Goal: Task Accomplishment & Management: Complete application form

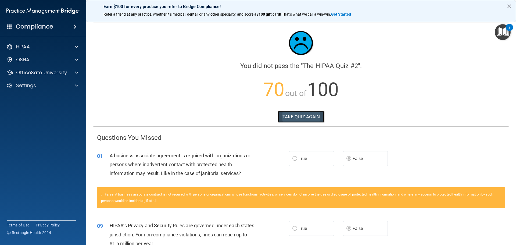
click at [297, 117] on button "TAKE QUIZ AGAIN" at bounding box center [301, 117] width 46 height 12
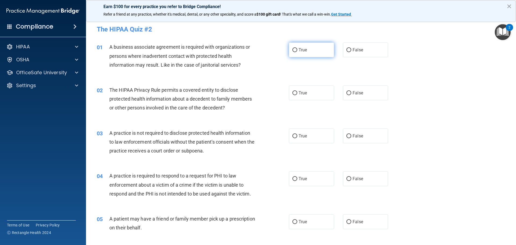
click at [312, 56] on label "True" at bounding box center [311, 49] width 45 height 15
click at [297, 52] on input "True" at bounding box center [294, 50] width 5 height 4
radio input "true"
click at [295, 97] on label "True" at bounding box center [311, 92] width 45 height 15
click at [295, 95] on input "True" at bounding box center [294, 93] width 5 height 4
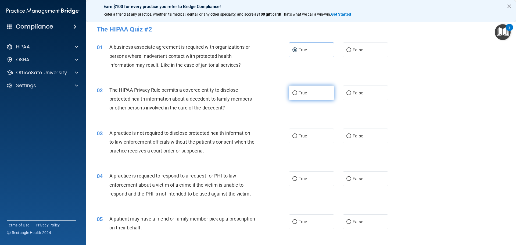
radio input "true"
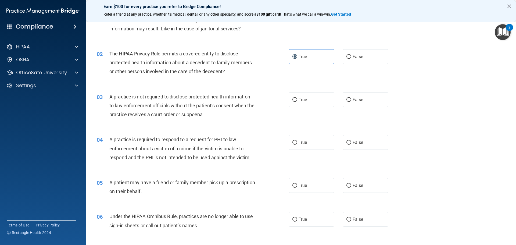
scroll to position [39, 0]
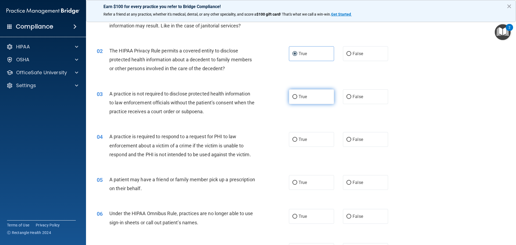
click at [290, 95] on label "True" at bounding box center [311, 96] width 45 height 15
click at [292, 95] on input "True" at bounding box center [294, 97] width 5 height 4
radio input "true"
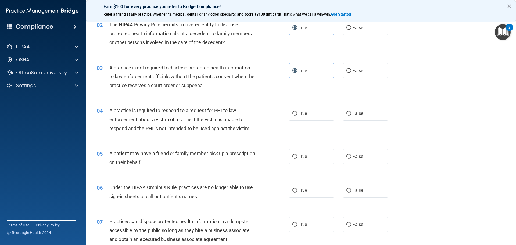
scroll to position [91, 0]
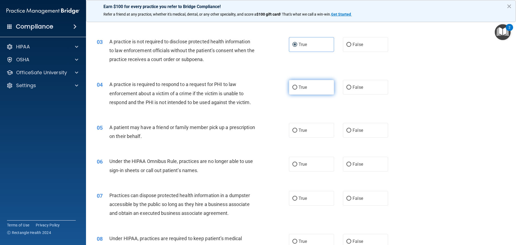
click at [289, 88] on label "True" at bounding box center [311, 87] width 45 height 15
click at [292, 88] on input "True" at bounding box center [294, 87] width 5 height 4
radio input "true"
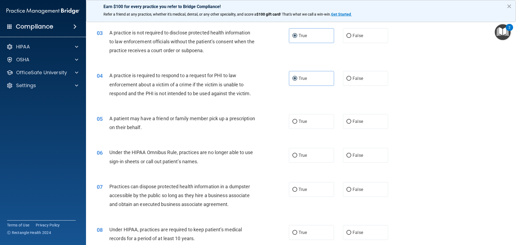
scroll to position [118, 0]
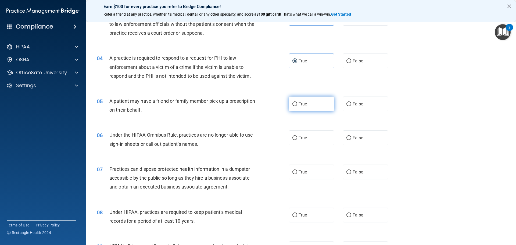
click at [297, 108] on label "True" at bounding box center [311, 103] width 45 height 15
click at [297, 106] on input "True" at bounding box center [294, 104] width 5 height 4
radio input "true"
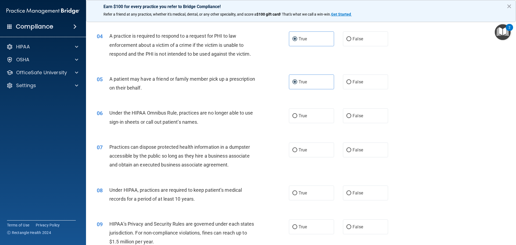
scroll to position [144, 0]
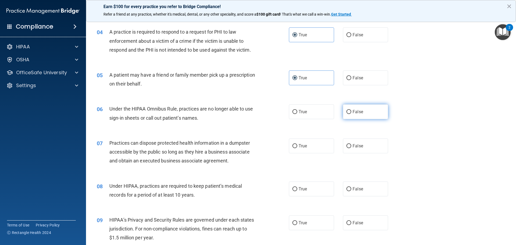
click at [356, 112] on span "False" at bounding box center [358, 111] width 10 height 5
click at [351, 112] on input "False" at bounding box center [348, 112] width 5 height 4
radio input "true"
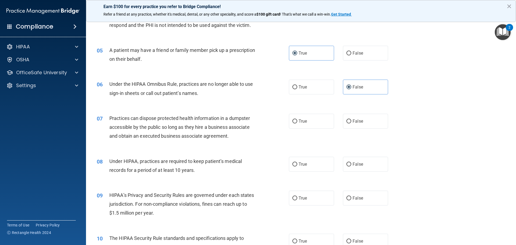
scroll to position [170, 0]
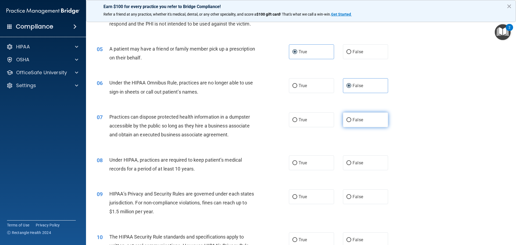
click at [350, 116] on label "False" at bounding box center [365, 119] width 45 height 15
click at [350, 118] on input "False" at bounding box center [348, 120] width 5 height 4
radio input "true"
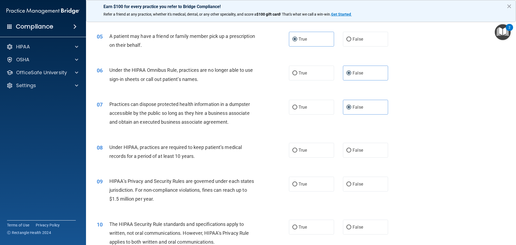
scroll to position [222, 0]
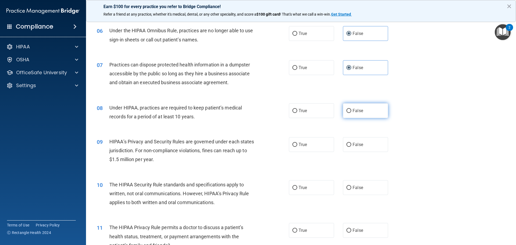
drag, startPoint x: 353, startPoint y: 115, endPoint x: 348, endPoint y: 116, distance: 4.2
click at [352, 114] on label "False" at bounding box center [365, 110] width 45 height 15
click at [351, 113] on input "False" at bounding box center [348, 111] width 5 height 4
radio input "true"
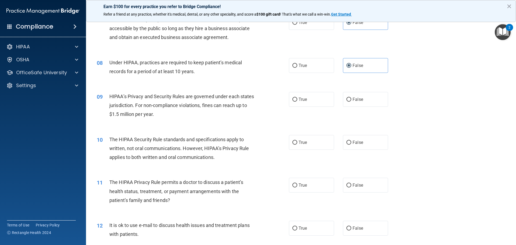
scroll to position [274, 0]
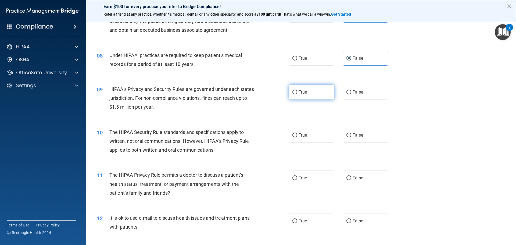
click at [300, 90] on span "True" at bounding box center [303, 91] width 8 height 5
click at [297, 90] on input "True" at bounding box center [294, 92] width 5 height 4
radio input "true"
click at [353, 134] on span "False" at bounding box center [358, 134] width 10 height 5
click at [351, 134] on input "False" at bounding box center [348, 135] width 5 height 4
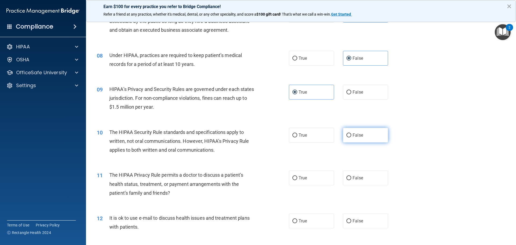
radio input "true"
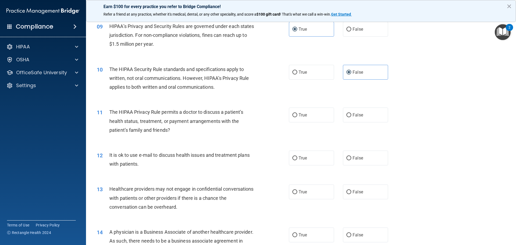
scroll to position [340, 0]
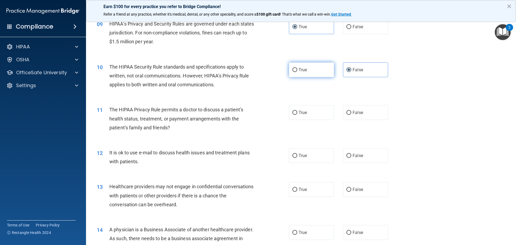
click at [290, 70] on label "True" at bounding box center [311, 69] width 45 height 15
click at [292, 70] on input "True" at bounding box center [294, 70] width 5 height 4
radio input "true"
radio input "false"
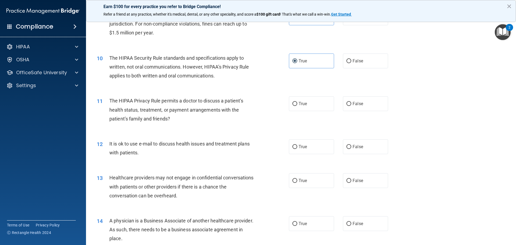
scroll to position [366, 0]
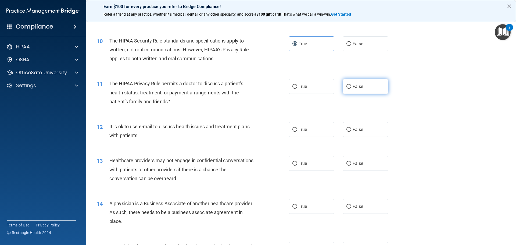
click at [357, 83] on label "False" at bounding box center [365, 86] width 45 height 15
click at [351, 85] on input "False" at bounding box center [348, 87] width 5 height 4
radio input "true"
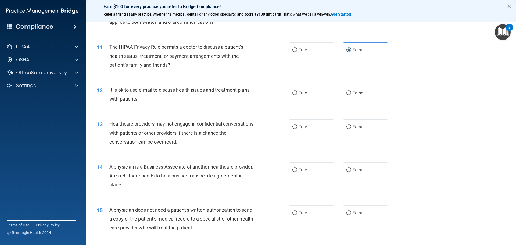
scroll to position [405, 0]
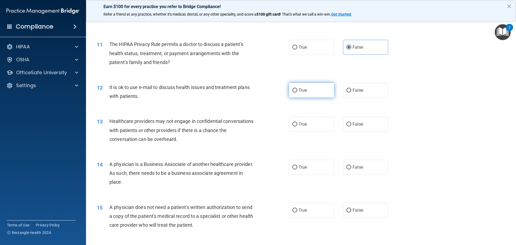
click at [313, 87] on label "True" at bounding box center [311, 90] width 45 height 15
click at [297, 88] on input "True" at bounding box center [294, 90] width 5 height 4
radio input "true"
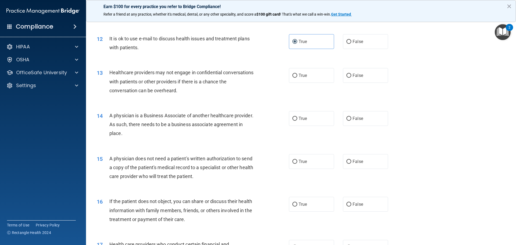
scroll to position [457, 0]
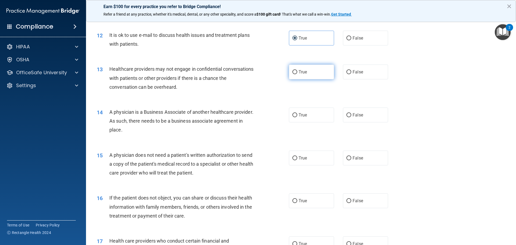
click at [299, 73] on span "True" at bounding box center [303, 71] width 8 height 5
click at [297, 73] on input "True" at bounding box center [294, 72] width 5 height 4
radio input "true"
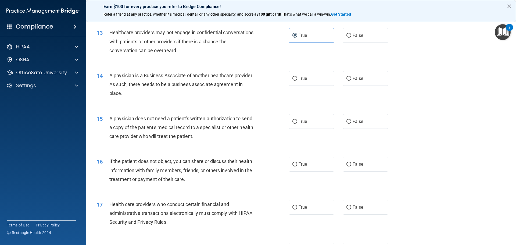
scroll to position [496, 0]
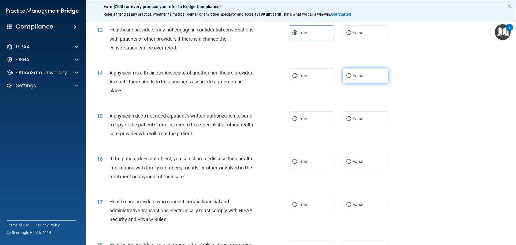
click at [353, 75] on span "False" at bounding box center [358, 75] width 10 height 5
click at [350, 75] on input "False" at bounding box center [348, 76] width 5 height 4
radio input "true"
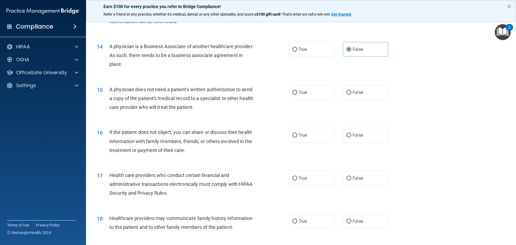
scroll to position [536, 0]
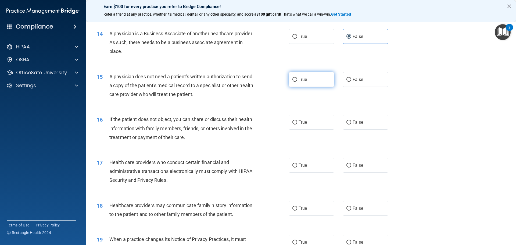
click at [292, 81] on input "True" at bounding box center [294, 80] width 5 height 4
radio input "true"
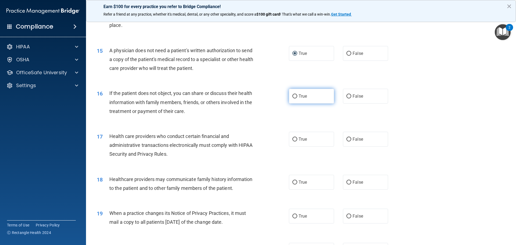
click at [301, 96] on span "True" at bounding box center [303, 96] width 8 height 5
click at [297, 96] on input "True" at bounding box center [294, 96] width 5 height 4
radio input "true"
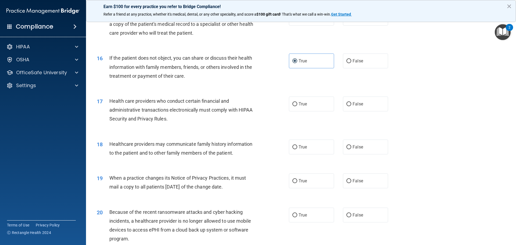
scroll to position [614, 0]
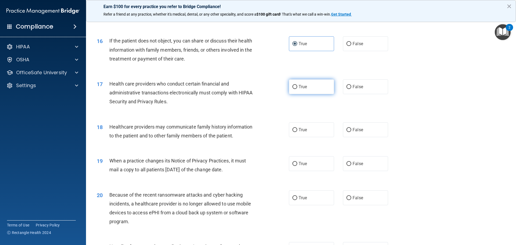
click at [309, 82] on label "True" at bounding box center [311, 86] width 45 height 15
click at [297, 85] on input "True" at bounding box center [294, 87] width 5 height 4
radio input "true"
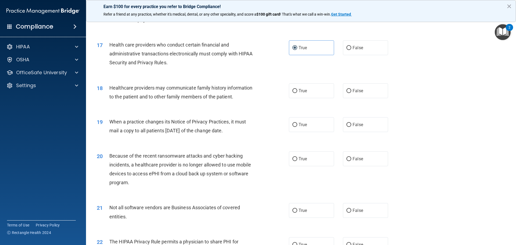
scroll to position [653, 0]
click at [363, 86] on label "False" at bounding box center [365, 90] width 45 height 15
click at [351, 89] on input "False" at bounding box center [348, 91] width 5 height 4
radio input "true"
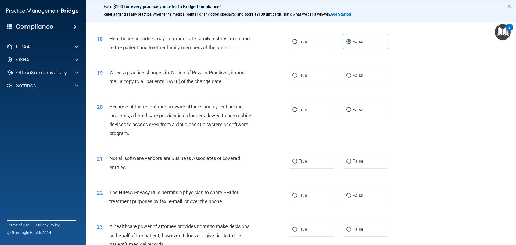
scroll to position [705, 0]
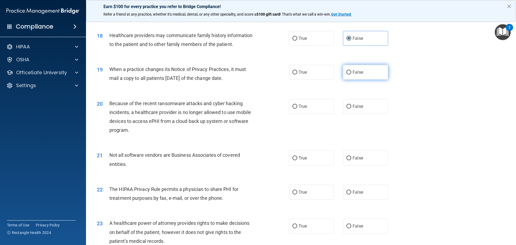
click at [347, 74] on input "False" at bounding box center [348, 72] width 5 height 4
radio input "true"
click at [301, 110] on label "True" at bounding box center [311, 106] width 45 height 15
click at [297, 109] on input "True" at bounding box center [294, 107] width 5 height 4
radio input "true"
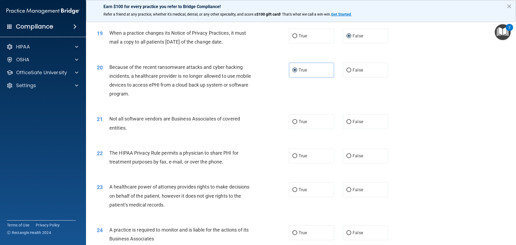
scroll to position [745, 0]
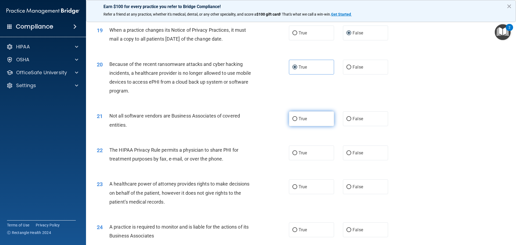
click at [301, 125] on label "True" at bounding box center [311, 118] width 45 height 15
click at [297, 121] on input "True" at bounding box center [294, 119] width 5 height 4
radio input "true"
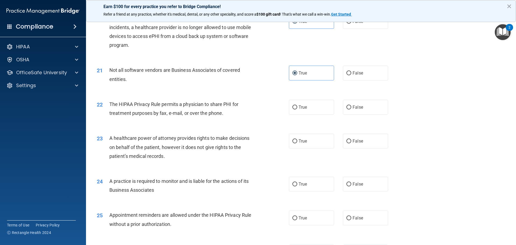
scroll to position [797, 0]
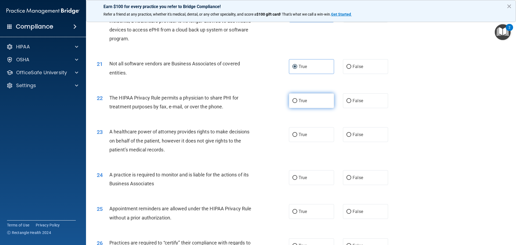
click at [309, 97] on label "True" at bounding box center [311, 100] width 45 height 15
click at [297, 99] on input "True" at bounding box center [294, 101] width 5 height 4
radio input "true"
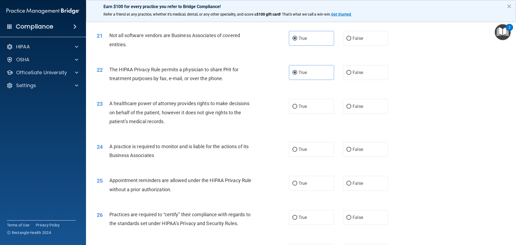
scroll to position [836, 0]
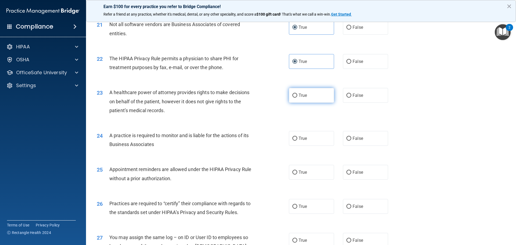
click at [297, 98] on label "True" at bounding box center [311, 95] width 45 height 15
click at [297, 98] on input "True" at bounding box center [294, 96] width 5 height 4
radio input "true"
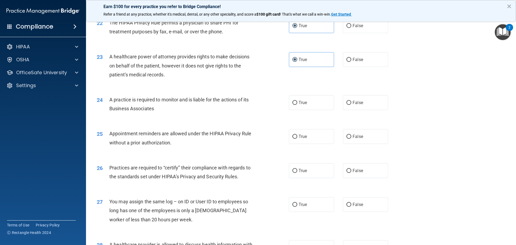
scroll to position [875, 0]
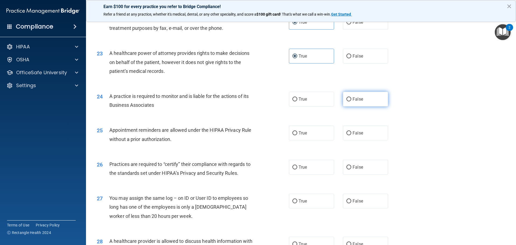
click at [349, 100] on label "False" at bounding box center [365, 99] width 45 height 15
click at [349, 100] on input "False" at bounding box center [348, 99] width 5 height 4
radio input "true"
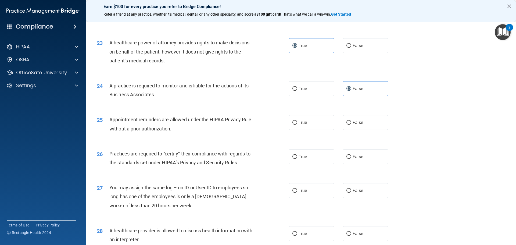
scroll to position [914, 0]
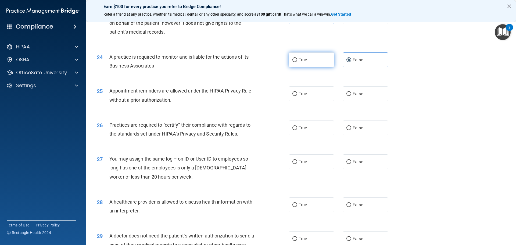
click at [289, 59] on label "True" at bounding box center [311, 59] width 45 height 15
click at [292, 59] on input "True" at bounding box center [294, 60] width 5 height 4
radio input "true"
radio input "false"
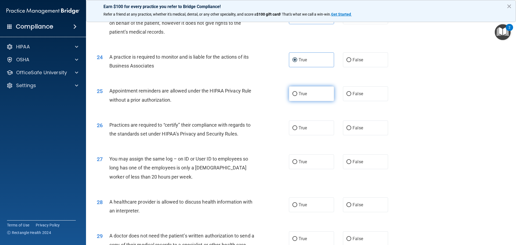
click at [314, 91] on label "True" at bounding box center [311, 93] width 45 height 15
click at [297, 92] on input "True" at bounding box center [294, 94] width 5 height 4
radio input "true"
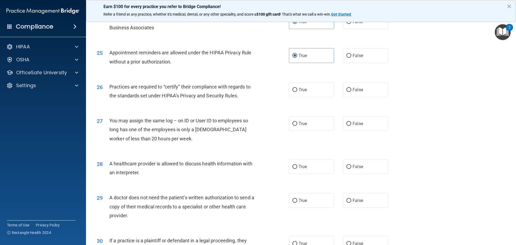
scroll to position [954, 0]
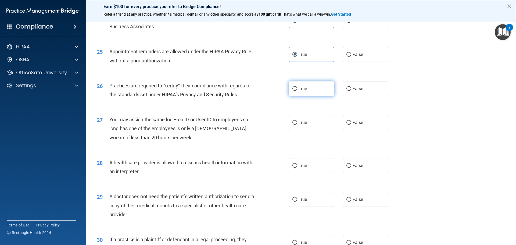
click at [293, 87] on input "True" at bounding box center [294, 89] width 5 height 4
radio input "true"
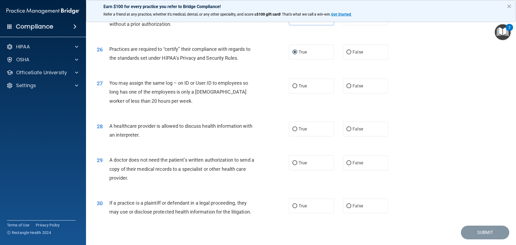
scroll to position [1006, 0]
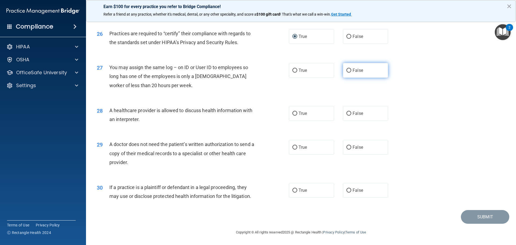
drag, startPoint x: 333, startPoint y: 66, endPoint x: 355, endPoint y: 67, distance: 22.0
click at [334, 66] on div "True False" at bounding box center [343, 70] width 108 height 15
click at [355, 67] on label "False" at bounding box center [365, 70] width 45 height 15
click at [351, 69] on input "False" at bounding box center [348, 71] width 5 height 4
radio input "true"
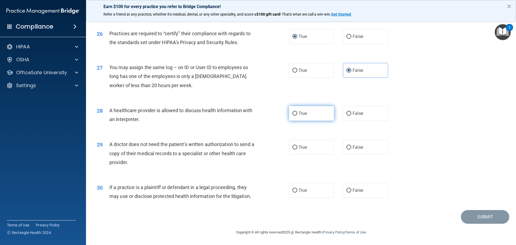
click at [294, 112] on input "True" at bounding box center [294, 114] width 5 height 4
radio input "true"
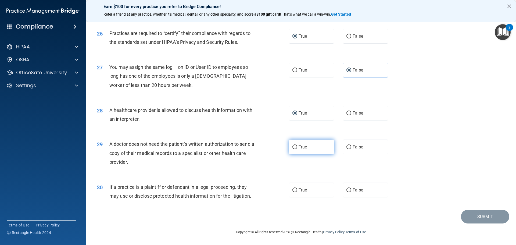
click at [297, 153] on label "True" at bounding box center [311, 146] width 45 height 15
click at [297, 149] on input "True" at bounding box center [294, 147] width 5 height 4
radio input "true"
click at [305, 188] on label "True" at bounding box center [311, 189] width 45 height 15
click at [297, 188] on input "True" at bounding box center [294, 190] width 5 height 4
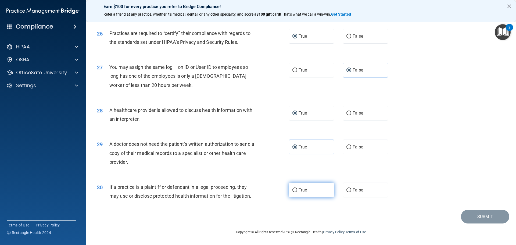
radio input "true"
click at [464, 214] on button "Submit" at bounding box center [485, 217] width 48 height 14
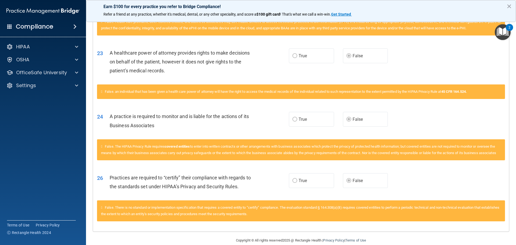
scroll to position [475, 0]
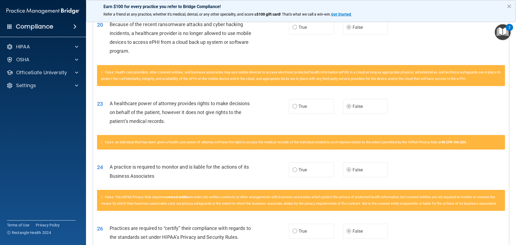
click at [512, 168] on main "Calculating your score.... You did not pass the " The HIPAA Quiz #2 ". 70 out o…" at bounding box center [301, 131] width 430 height 228
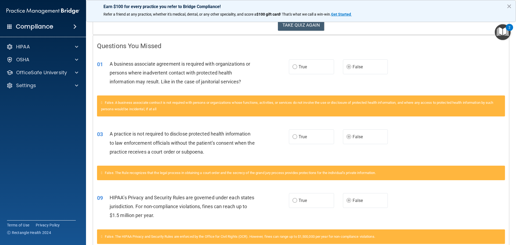
scroll to position [0, 0]
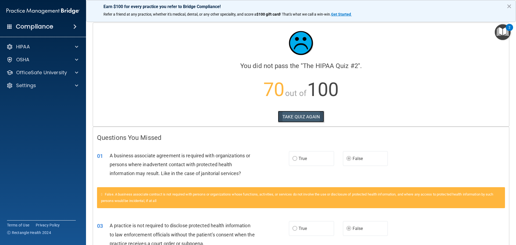
click at [307, 115] on button "TAKE QUIZ AGAIN" at bounding box center [301, 117] width 46 height 12
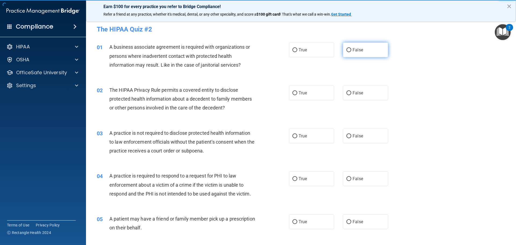
click at [369, 52] on label "False" at bounding box center [365, 49] width 45 height 15
click at [351, 52] on input "False" at bounding box center [348, 50] width 5 height 4
radio input "true"
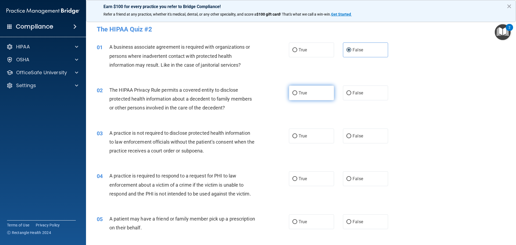
click at [299, 94] on span "True" at bounding box center [303, 92] width 8 height 5
click at [297, 94] on input "True" at bounding box center [294, 93] width 5 height 4
radio input "true"
click at [346, 135] on input "False" at bounding box center [348, 136] width 5 height 4
radio input "true"
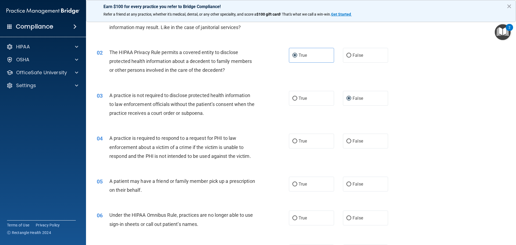
scroll to position [52, 0]
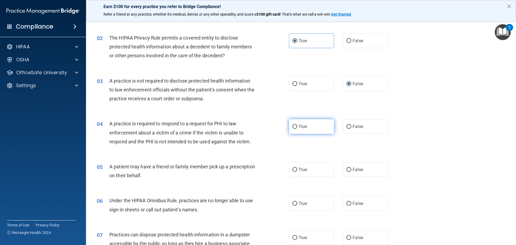
drag, startPoint x: 281, startPoint y: 125, endPoint x: 288, endPoint y: 126, distance: 6.8
click at [283, 125] on div "04 A practice is required to respond to a request for PHI to law enforcement ab…" at bounding box center [193, 134] width 208 height 30
click at [289, 126] on label "True" at bounding box center [311, 126] width 45 height 15
click at [292, 126] on input "True" at bounding box center [294, 127] width 5 height 4
radio input "true"
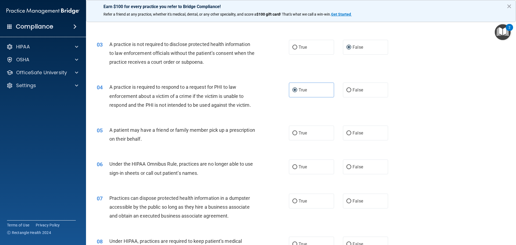
scroll to position [91, 0]
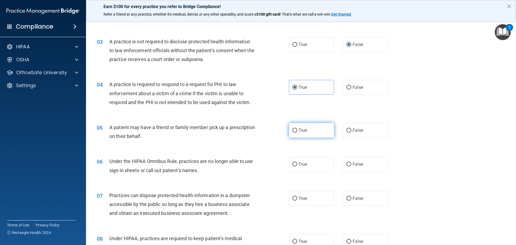
click at [299, 132] on span "True" at bounding box center [303, 130] width 8 height 5
click at [297, 132] on input "True" at bounding box center [294, 130] width 5 height 4
radio input "true"
click at [361, 162] on label "False" at bounding box center [365, 164] width 45 height 15
click at [351, 162] on input "False" at bounding box center [348, 164] width 5 height 4
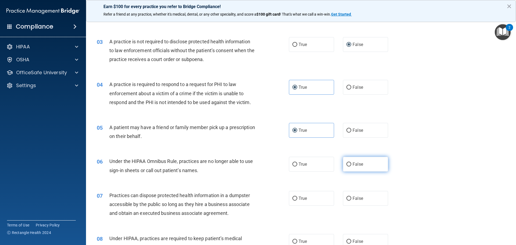
radio input "true"
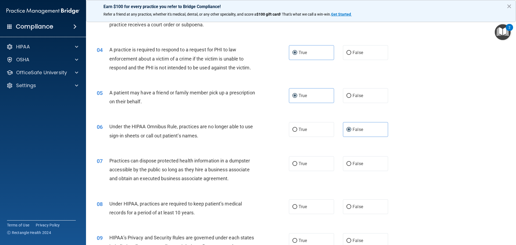
scroll to position [131, 0]
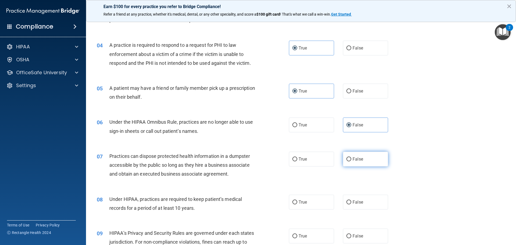
click at [355, 158] on span "False" at bounding box center [358, 158] width 10 height 5
click at [351, 158] on input "False" at bounding box center [348, 159] width 5 height 4
radio input "true"
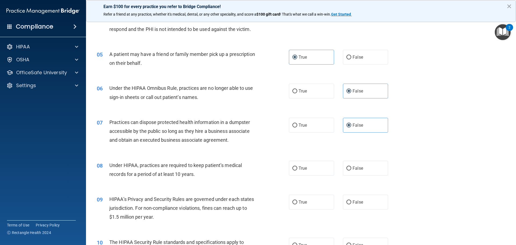
scroll to position [170, 0]
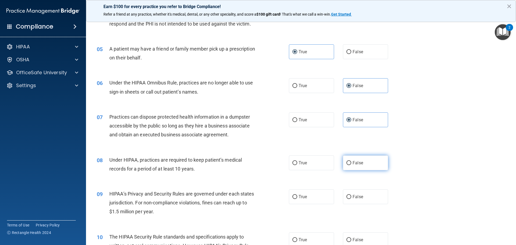
click at [349, 167] on label "False" at bounding box center [365, 162] width 45 height 15
click at [349, 165] on input "False" at bounding box center [348, 163] width 5 height 4
radio input "true"
click at [316, 194] on label "True" at bounding box center [311, 196] width 45 height 15
click at [297, 195] on input "True" at bounding box center [294, 197] width 5 height 4
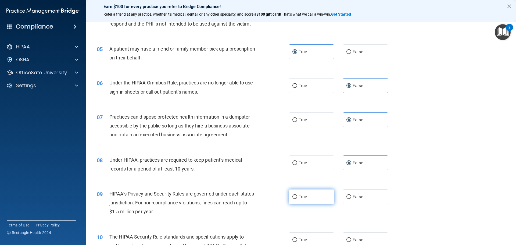
radio input "true"
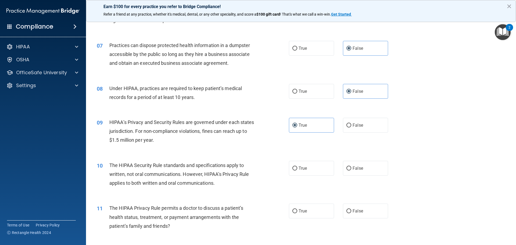
scroll to position [261, 0]
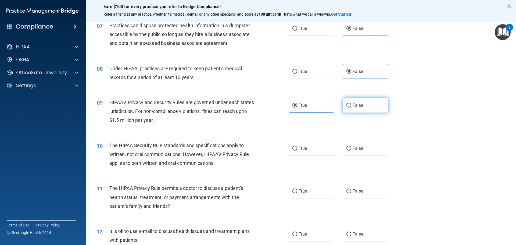
click at [350, 109] on label "False" at bounding box center [365, 105] width 45 height 15
click at [350, 107] on input "False" at bounding box center [348, 105] width 5 height 4
radio input "true"
radio input "false"
click at [290, 150] on label "True" at bounding box center [311, 148] width 45 height 15
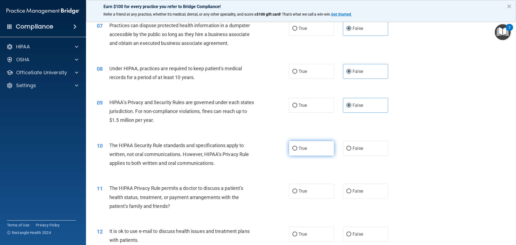
click at [292, 150] on input "True" at bounding box center [294, 148] width 5 height 4
radio input "true"
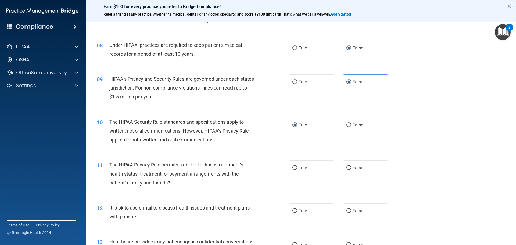
scroll to position [287, 0]
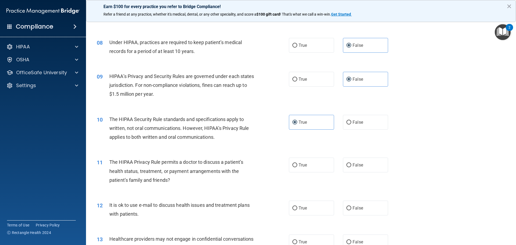
click at [346, 174] on div "11 The HIPAA Privacy Rule permits a doctor to discuss a patient’s health status…" at bounding box center [301, 172] width 416 height 43
click at [346, 165] on input "False" at bounding box center [348, 165] width 5 height 4
radio input "true"
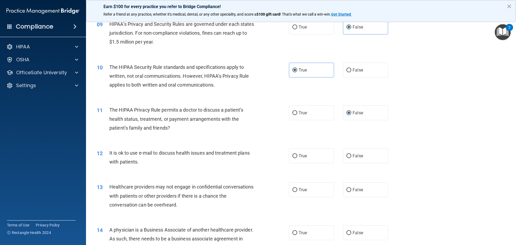
scroll to position [340, 0]
click at [291, 160] on label "True" at bounding box center [311, 155] width 45 height 15
click at [292, 158] on input "True" at bounding box center [294, 156] width 5 height 4
radio input "true"
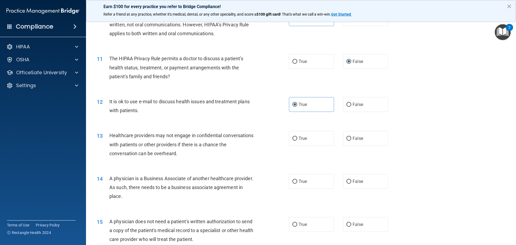
scroll to position [392, 0]
click at [353, 142] on label "False" at bounding box center [365, 137] width 45 height 15
click at [351, 139] on input "False" at bounding box center [348, 137] width 5 height 4
radio input "true"
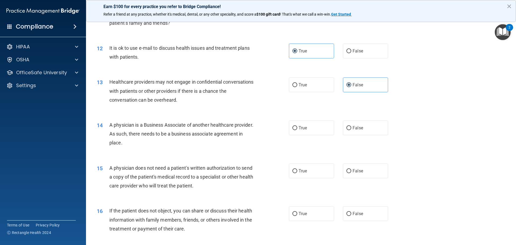
scroll to position [457, 0]
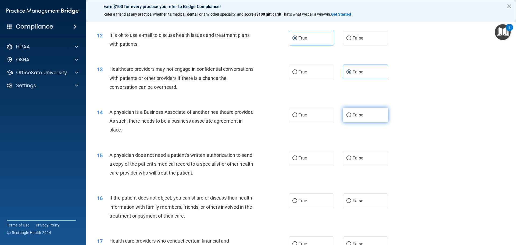
click at [354, 114] on span "False" at bounding box center [358, 114] width 10 height 5
click at [351, 114] on input "False" at bounding box center [348, 115] width 5 height 4
radio input "true"
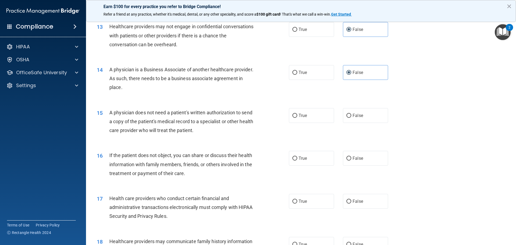
scroll to position [509, 0]
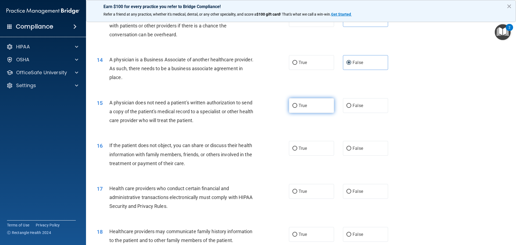
click at [294, 106] on input "True" at bounding box center [294, 106] width 5 height 4
radio input "true"
click at [297, 153] on label "True" at bounding box center [311, 148] width 45 height 15
click at [297, 150] on input "True" at bounding box center [294, 148] width 5 height 4
radio input "true"
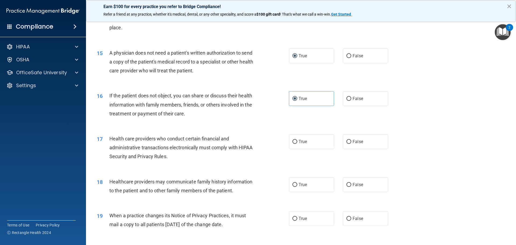
scroll to position [562, 0]
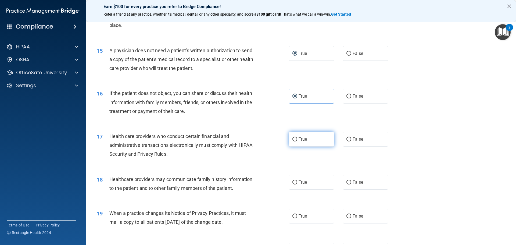
click at [309, 140] on label "True" at bounding box center [311, 139] width 45 height 15
click at [297, 140] on input "True" at bounding box center [294, 139] width 5 height 4
radio input "true"
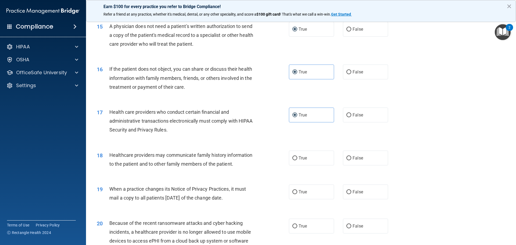
scroll to position [588, 0]
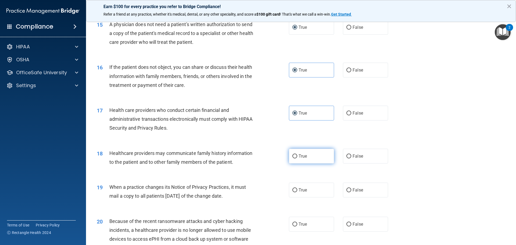
click at [313, 155] on label "True" at bounding box center [311, 156] width 45 height 15
click at [297, 155] on input "True" at bounding box center [294, 156] width 5 height 4
radio input "true"
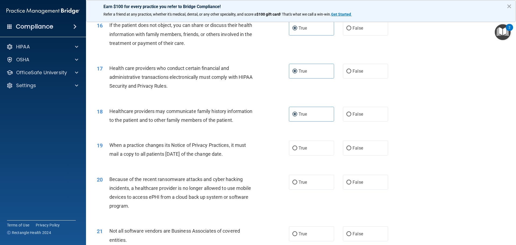
scroll to position [640, 0]
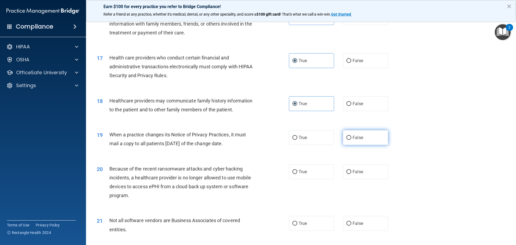
click at [369, 141] on label "False" at bounding box center [365, 137] width 45 height 15
click at [351, 140] on input "False" at bounding box center [348, 138] width 5 height 4
radio input "true"
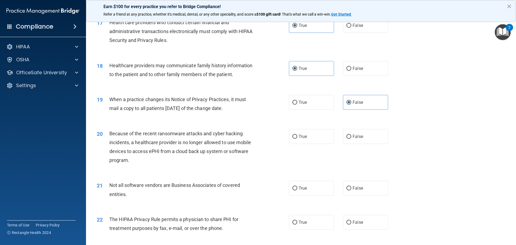
scroll to position [679, 0]
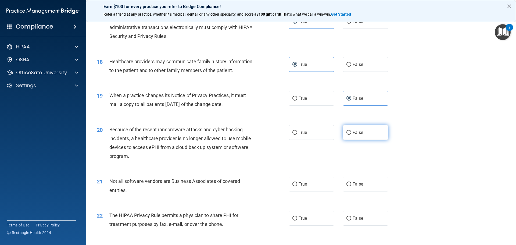
click at [361, 128] on label "False" at bounding box center [365, 132] width 45 height 15
click at [351, 131] on input "False" at bounding box center [348, 133] width 5 height 4
radio input "true"
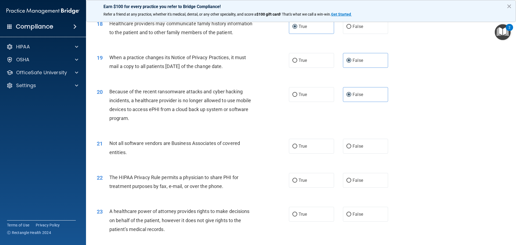
scroll to position [718, 0]
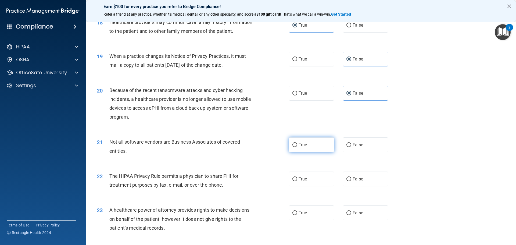
click at [294, 145] on input "True" at bounding box center [294, 145] width 5 height 4
radio input "true"
click at [296, 182] on label "True" at bounding box center [311, 178] width 45 height 15
click at [296, 181] on input "True" at bounding box center [294, 179] width 5 height 4
radio input "true"
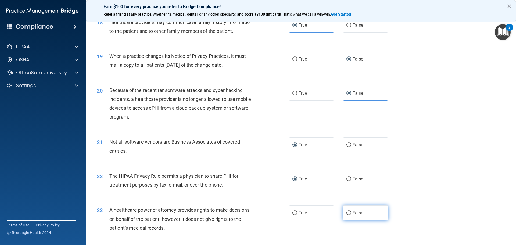
click at [356, 217] on label "False" at bounding box center [365, 212] width 45 height 15
click at [351, 215] on input "False" at bounding box center [348, 213] width 5 height 4
radio input "true"
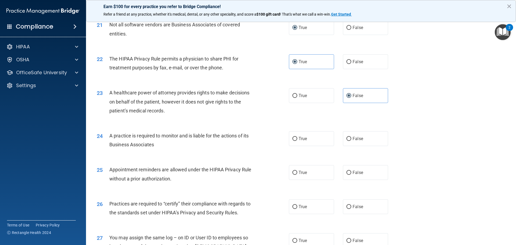
scroll to position [836, 0]
click at [354, 139] on span "False" at bounding box center [358, 138] width 10 height 5
click at [351, 139] on input "False" at bounding box center [348, 138] width 5 height 4
radio input "true"
click at [290, 173] on label "True" at bounding box center [311, 172] width 45 height 15
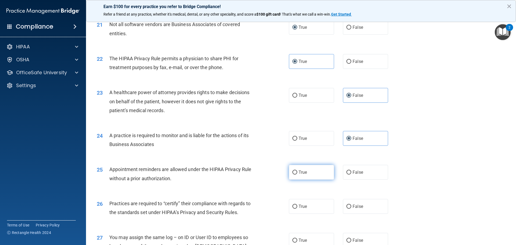
click at [292, 173] on input "True" at bounding box center [294, 172] width 5 height 4
radio input "true"
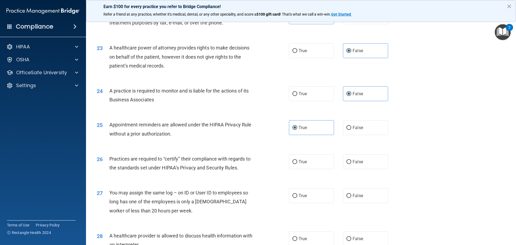
scroll to position [888, 0]
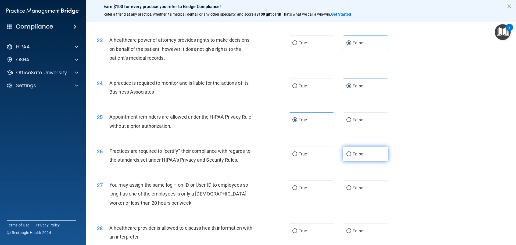
click at [343, 158] on label "False" at bounding box center [365, 153] width 45 height 15
click at [346, 156] on input "False" at bounding box center [348, 154] width 5 height 4
radio input "true"
click at [338, 188] on div "True False" at bounding box center [343, 187] width 108 height 15
click at [343, 190] on label "False" at bounding box center [365, 187] width 45 height 15
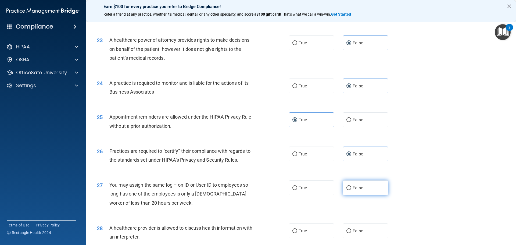
click at [346, 190] on input "False" at bounding box center [348, 188] width 5 height 4
radio input "true"
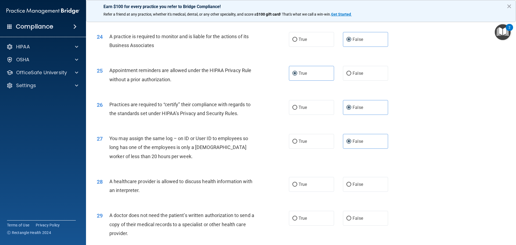
scroll to position [940, 0]
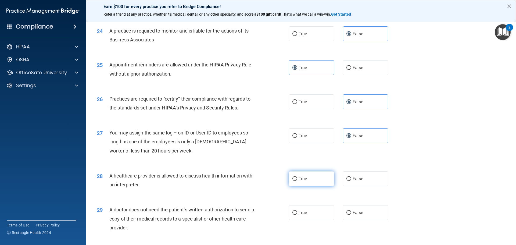
click at [304, 182] on label "True" at bounding box center [311, 178] width 45 height 15
click at [297, 181] on input "True" at bounding box center [294, 179] width 5 height 4
radio input "true"
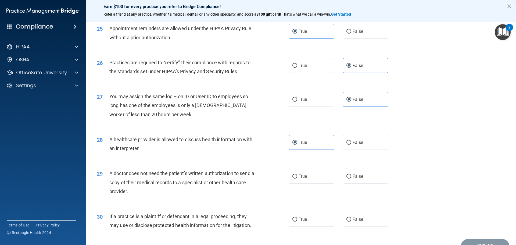
scroll to position [980, 0]
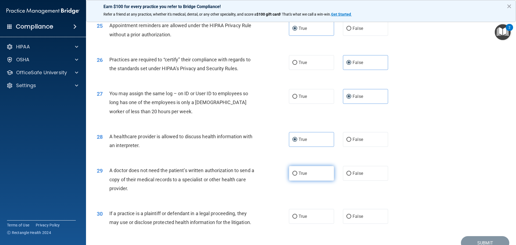
click at [292, 174] on input "True" at bounding box center [294, 173] width 5 height 4
radio input "true"
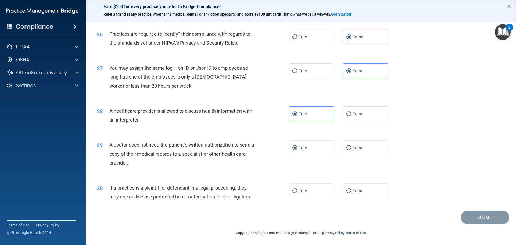
scroll to position [1006, 0]
click at [302, 190] on span "True" at bounding box center [303, 189] width 8 height 5
click at [297, 190] on input "True" at bounding box center [294, 190] width 5 height 4
radio input "true"
click at [485, 216] on button "Submit" at bounding box center [485, 217] width 48 height 14
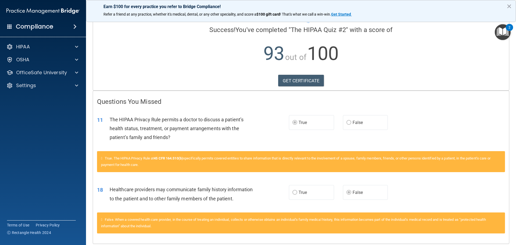
scroll to position [39, 0]
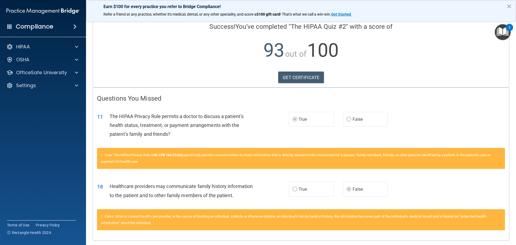
click at [294, 123] on label "True" at bounding box center [311, 119] width 45 height 15
click at [243, 131] on div "The HIPAA Privacy Rule permits a doctor to discuss a patient’s health status, t…" at bounding box center [185, 125] width 150 height 27
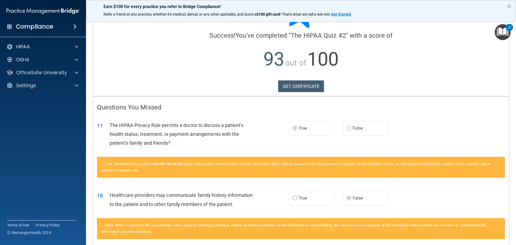
scroll to position [0, 0]
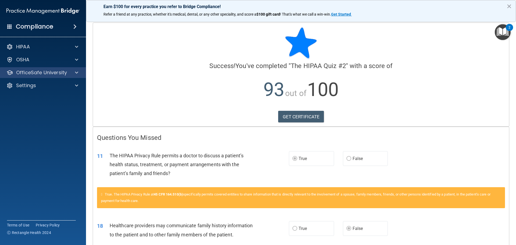
click at [50, 77] on div "OfficeSafe University" at bounding box center [43, 72] width 86 height 11
click at [77, 78] on div "OfficeSafe University" at bounding box center [43, 72] width 86 height 11
click at [68, 71] on div "OfficeSafe University" at bounding box center [35, 72] width 67 height 6
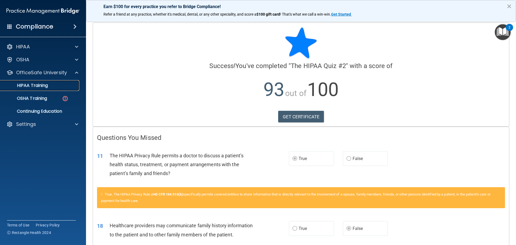
click at [58, 89] on link "HIPAA Training" at bounding box center [37, 85] width 85 height 11
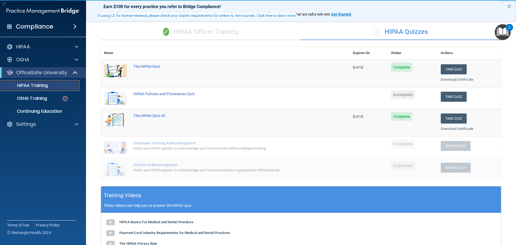
scroll to position [39, 0]
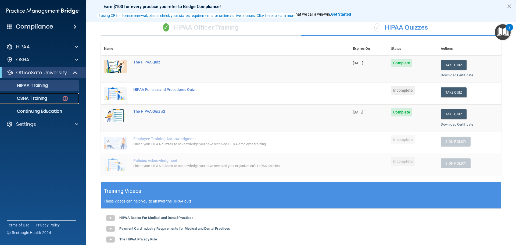
click at [58, 96] on div "OSHA Training" at bounding box center [39, 98] width 73 height 5
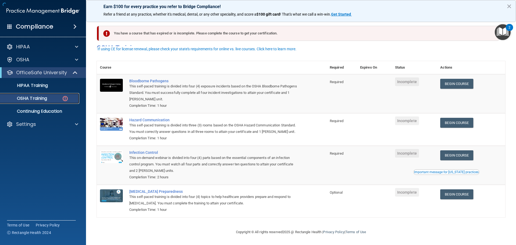
scroll to position [9, 0]
click at [45, 87] on p "HIPAA Training" at bounding box center [25, 85] width 44 height 5
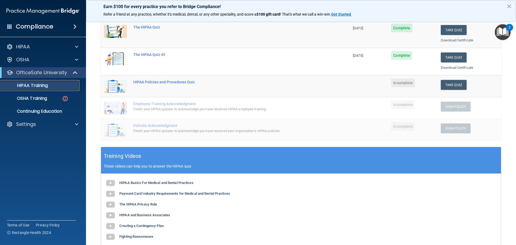
scroll to position [25, 0]
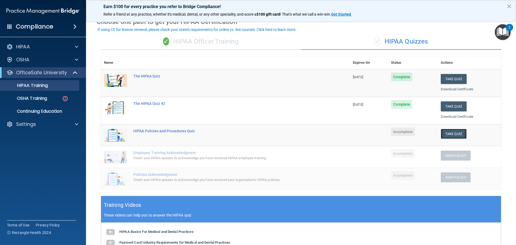
click at [443, 138] on button "Take Quiz" at bounding box center [454, 134] width 26 height 10
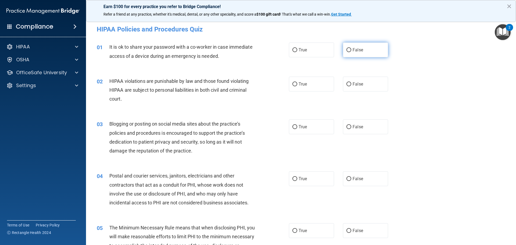
click at [349, 49] on label "False" at bounding box center [365, 49] width 45 height 15
click at [349, 49] on input "False" at bounding box center [348, 50] width 5 height 4
radio input "true"
click at [303, 85] on span "True" at bounding box center [303, 83] width 8 height 5
click at [297, 85] on input "True" at bounding box center [294, 84] width 5 height 4
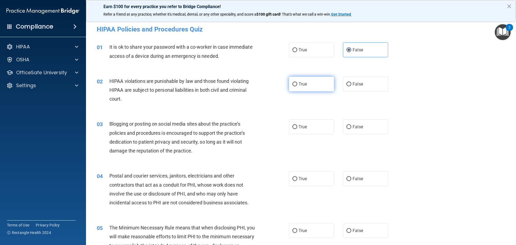
radio input "true"
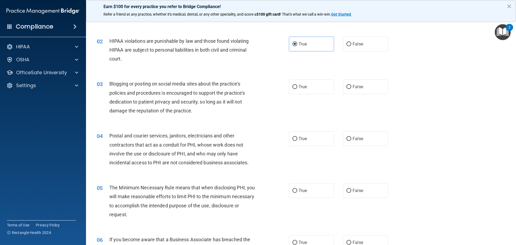
scroll to position [39, 0]
click at [310, 89] on label "True" at bounding box center [311, 87] width 45 height 15
click at [297, 89] on input "True" at bounding box center [294, 88] width 5 height 4
radio input "true"
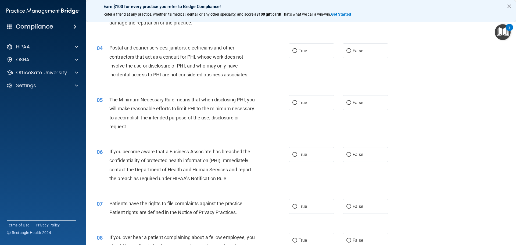
scroll to position [131, 0]
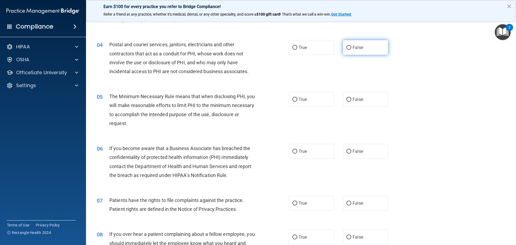
click at [353, 49] on span "False" at bounding box center [358, 47] width 10 height 5
click at [351, 49] on input "False" at bounding box center [348, 48] width 5 height 4
radio input "true"
click at [294, 103] on label "True" at bounding box center [311, 99] width 45 height 15
click at [294, 102] on input "True" at bounding box center [294, 100] width 5 height 4
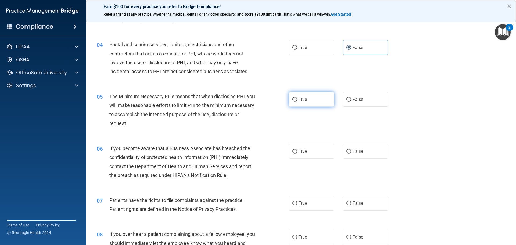
radio input "true"
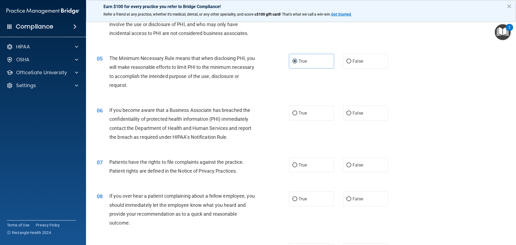
scroll to position [170, 0]
click at [289, 116] on label "True" at bounding box center [311, 112] width 45 height 15
click at [292, 114] on input "True" at bounding box center [294, 112] width 5 height 4
radio input "true"
click at [296, 162] on label "True" at bounding box center [311, 163] width 45 height 15
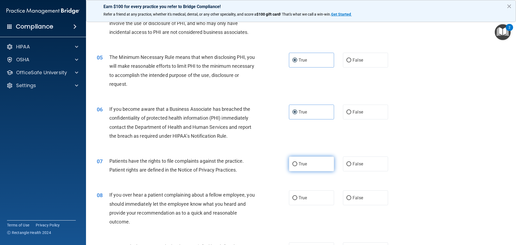
click at [296, 162] on input "True" at bounding box center [294, 164] width 5 height 4
radio input "true"
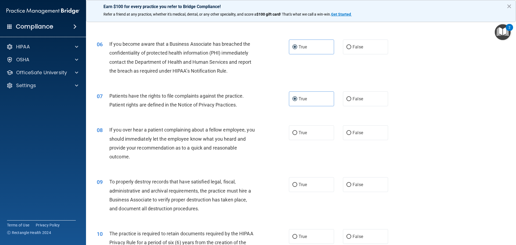
scroll to position [236, 0]
drag, startPoint x: 340, startPoint y: 131, endPoint x: 345, endPoint y: 132, distance: 5.5
click at [340, 131] on div "True False" at bounding box center [343, 132] width 108 height 15
click at [346, 132] on input "False" at bounding box center [348, 133] width 5 height 4
radio input "true"
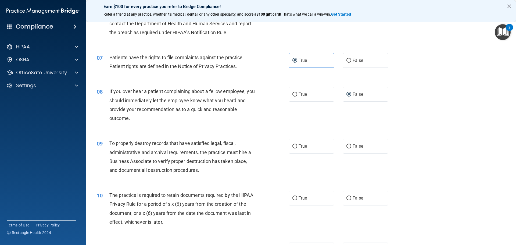
scroll to position [275, 0]
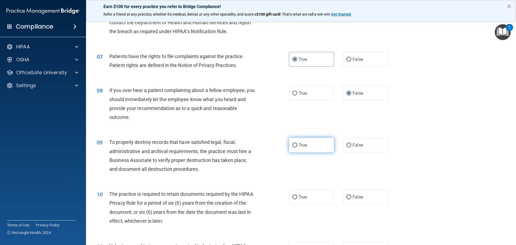
click at [292, 143] on input "True" at bounding box center [294, 145] width 5 height 4
radio input "true"
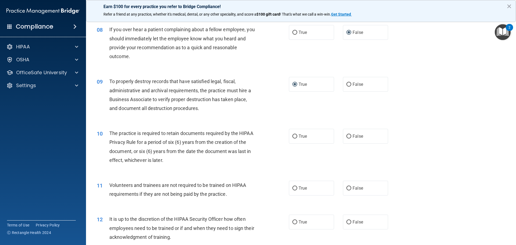
scroll to position [340, 0]
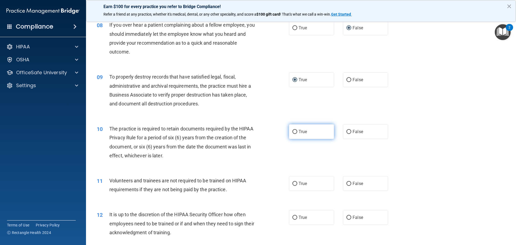
click at [292, 135] on label "True" at bounding box center [311, 131] width 45 height 15
click at [292, 134] on input "True" at bounding box center [294, 132] width 5 height 4
radio input "true"
click at [346, 133] on input "False" at bounding box center [348, 132] width 5 height 4
radio input "true"
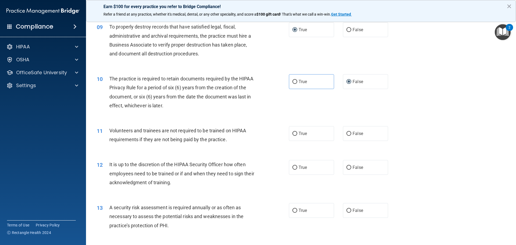
scroll to position [392, 0]
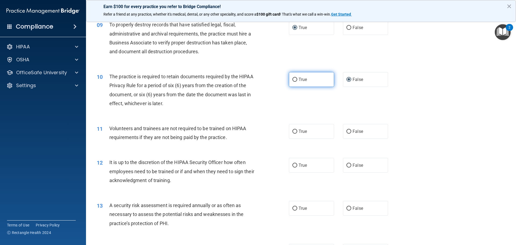
click at [294, 81] on input "True" at bounding box center [294, 80] width 5 height 4
radio input "true"
radio input "false"
click at [349, 132] on label "False" at bounding box center [365, 131] width 45 height 15
click at [349, 132] on input "False" at bounding box center [348, 132] width 5 height 4
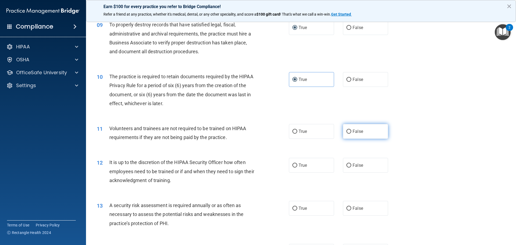
radio input "true"
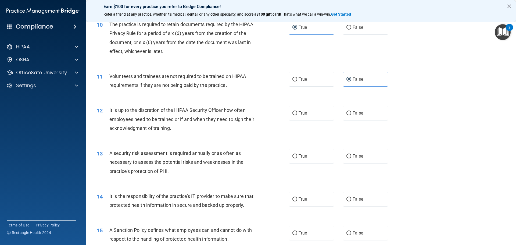
scroll to position [445, 0]
click at [301, 120] on label "True" at bounding box center [311, 112] width 45 height 15
click at [297, 115] on input "True" at bounding box center [294, 113] width 5 height 4
radio input "true"
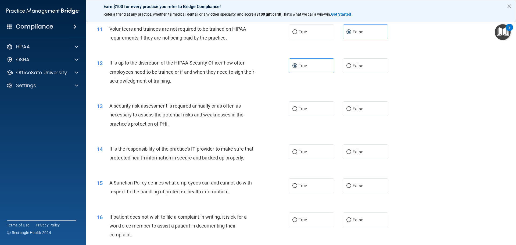
scroll to position [497, 0]
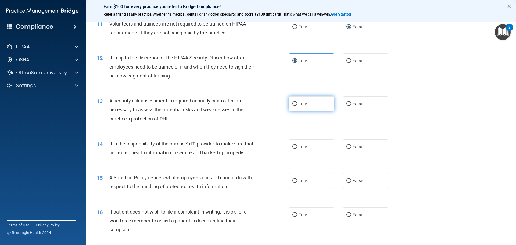
click at [305, 111] on label "True" at bounding box center [311, 103] width 45 height 15
click at [297, 106] on input "True" at bounding box center [294, 104] width 5 height 4
radio input "true"
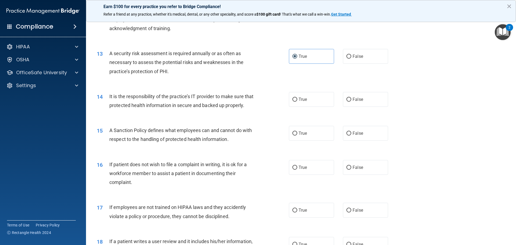
scroll to position [549, 0]
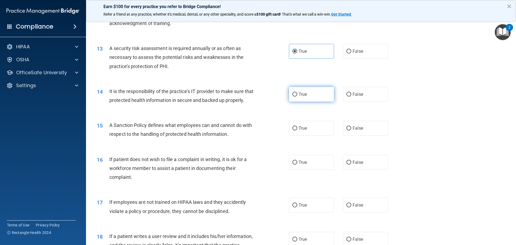
click at [299, 96] on span "True" at bounding box center [303, 94] width 8 height 5
click at [297, 96] on input "True" at bounding box center [294, 94] width 5 height 4
radio input "true"
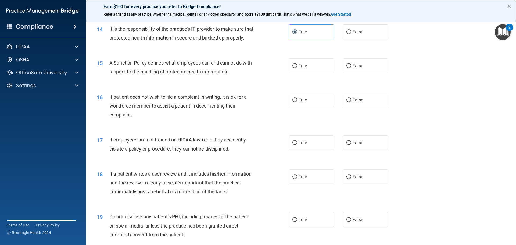
scroll to position [615, 0]
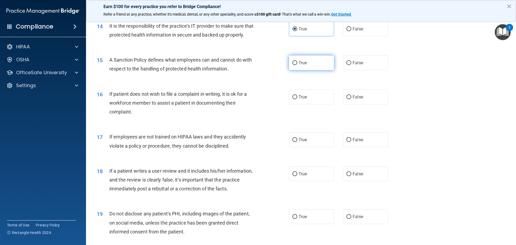
click at [293, 70] on label "True" at bounding box center [311, 62] width 45 height 15
click at [293, 65] on input "True" at bounding box center [294, 63] width 5 height 4
radio input "true"
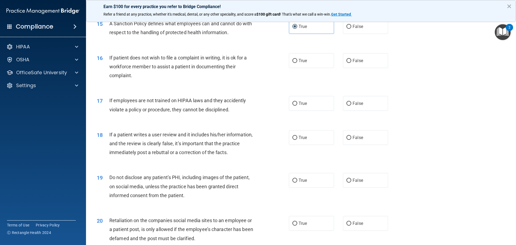
scroll to position [654, 0]
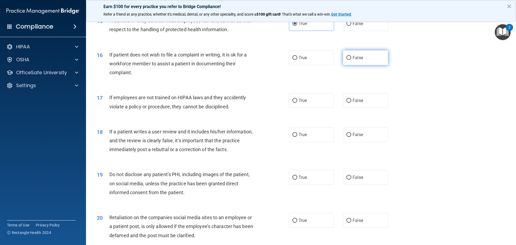
click at [348, 60] on input "False" at bounding box center [348, 58] width 5 height 4
radio input "true"
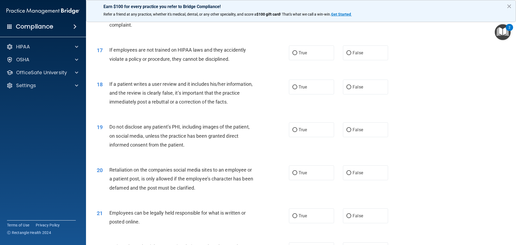
scroll to position [706, 0]
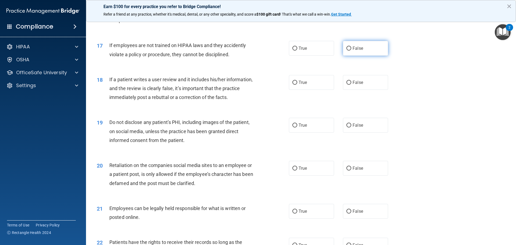
click at [343, 56] on label "False" at bounding box center [365, 48] width 45 height 15
click at [346, 51] on input "False" at bounding box center [348, 48] width 5 height 4
radio input "true"
click at [299, 85] on span "True" at bounding box center [303, 82] width 8 height 5
click at [297, 85] on input "True" at bounding box center [294, 83] width 5 height 4
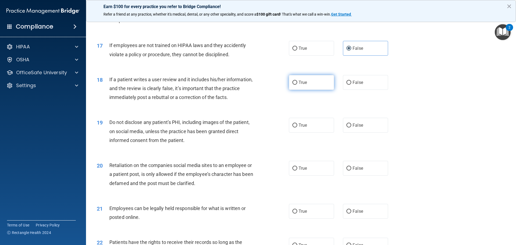
radio input "true"
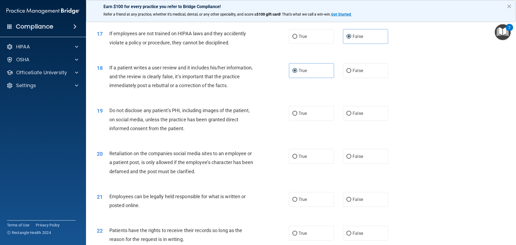
scroll to position [758, 0]
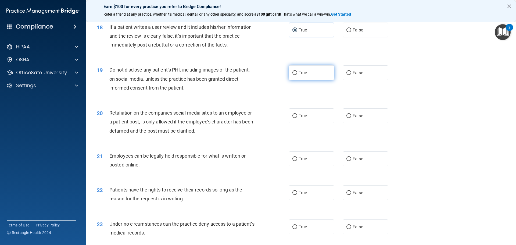
click at [297, 76] on label "True" at bounding box center [311, 72] width 45 height 15
click at [297, 75] on input "True" at bounding box center [294, 73] width 5 height 4
radio input "true"
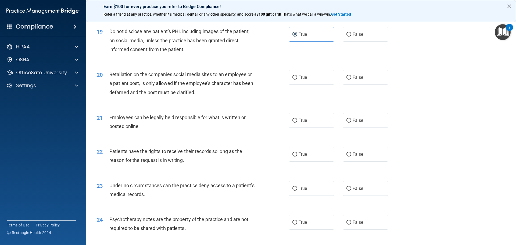
scroll to position [797, 0]
click at [344, 83] on label "False" at bounding box center [365, 76] width 45 height 15
click at [346, 79] on input "False" at bounding box center [348, 77] width 5 height 4
radio input "true"
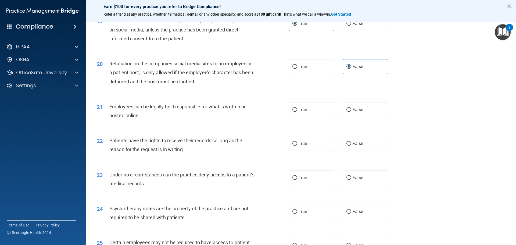
scroll to position [824, 0]
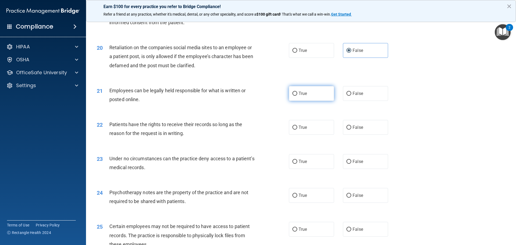
click at [310, 101] on label "True" at bounding box center [311, 93] width 45 height 15
click at [297, 96] on input "True" at bounding box center [294, 94] width 5 height 4
radio input "true"
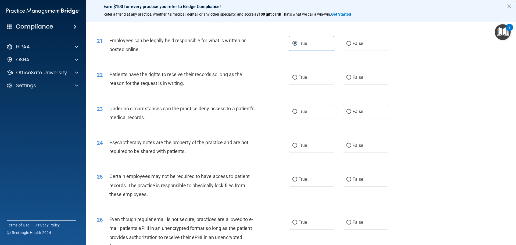
scroll to position [876, 0]
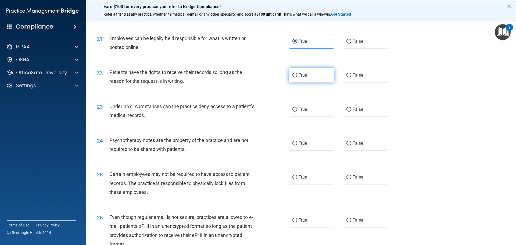
click at [315, 82] on label "True" at bounding box center [311, 75] width 45 height 15
click at [297, 77] on input "True" at bounding box center [294, 75] width 5 height 4
radio input "true"
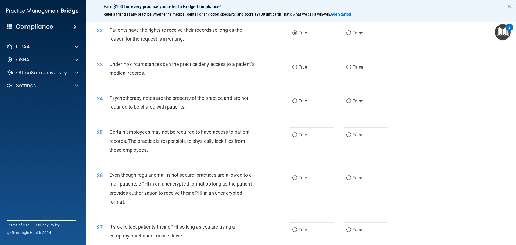
scroll to position [928, 0]
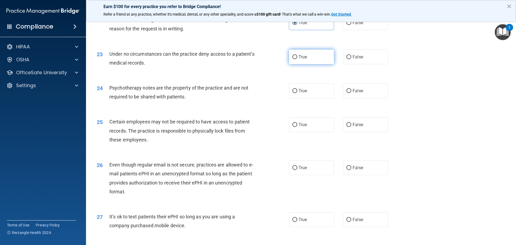
click at [307, 64] on label "True" at bounding box center [311, 56] width 45 height 15
click at [297, 59] on input "True" at bounding box center [294, 57] width 5 height 4
radio input "true"
click at [315, 98] on label "True" at bounding box center [311, 90] width 45 height 15
click at [297, 93] on input "True" at bounding box center [294, 91] width 5 height 4
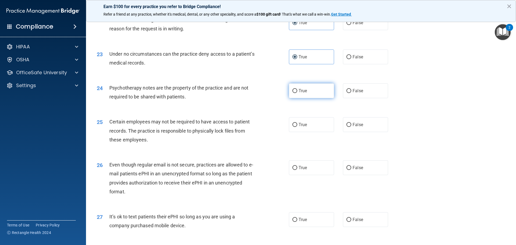
radio input "true"
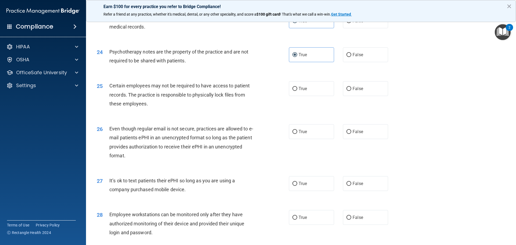
scroll to position [967, 0]
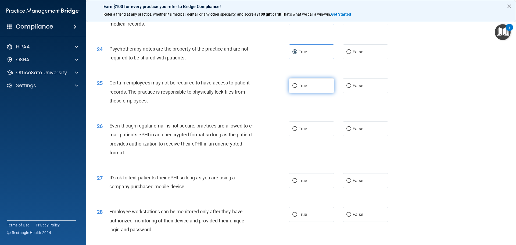
click at [290, 93] on label "True" at bounding box center [311, 85] width 45 height 15
click at [292, 88] on input "True" at bounding box center [294, 86] width 5 height 4
radio input "true"
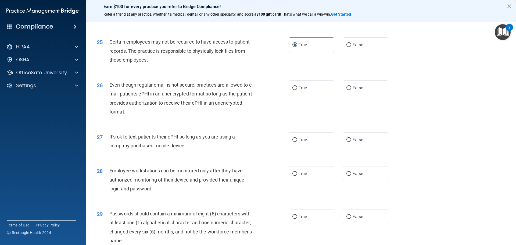
scroll to position [1019, 0]
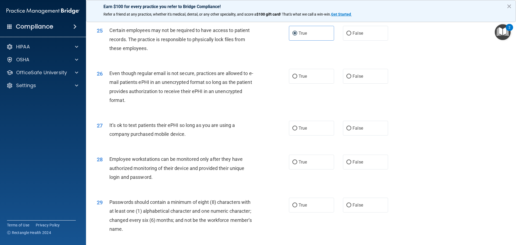
click at [286, 85] on div "26 Even though regular email is not secure, practices are allowed to e-mail pat…" at bounding box center [193, 88] width 208 height 38
click at [294, 78] on input "True" at bounding box center [294, 76] width 5 height 4
radio input "true"
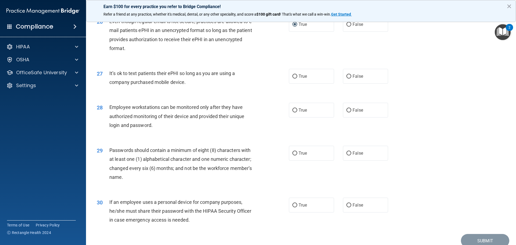
scroll to position [1072, 0]
click at [299, 80] on label "True" at bounding box center [311, 76] width 45 height 15
click at [297, 78] on input "True" at bounding box center [294, 76] width 5 height 4
radio input "true"
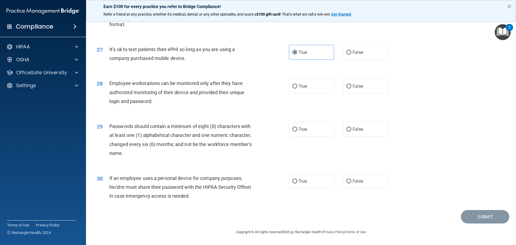
scroll to position [1104, 0]
click at [294, 87] on input "True" at bounding box center [294, 86] width 5 height 4
radio input "true"
click at [295, 130] on input "True" at bounding box center [294, 129] width 5 height 4
radio input "true"
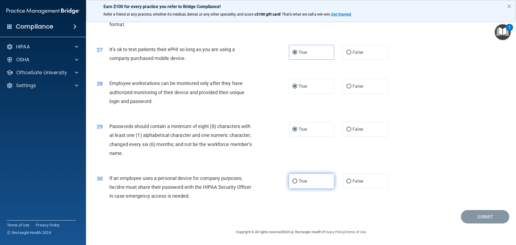
click at [306, 180] on label "True" at bounding box center [311, 181] width 45 height 15
click at [297, 180] on input "True" at bounding box center [294, 181] width 5 height 4
radio input "true"
click at [473, 216] on button "Submit" at bounding box center [485, 217] width 48 height 14
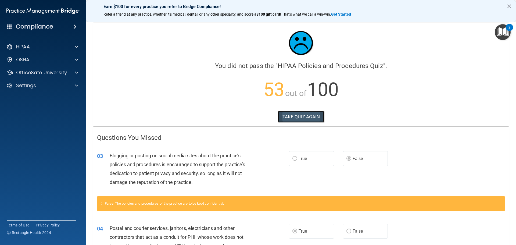
click at [301, 113] on button "TAKE QUIZ AGAIN" at bounding box center [301, 117] width 46 height 12
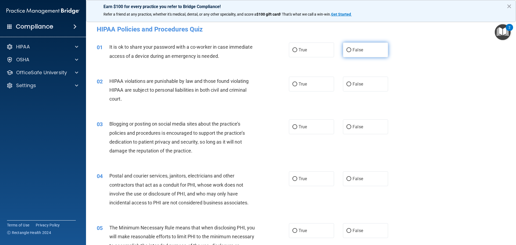
click at [346, 47] on label "False" at bounding box center [365, 49] width 45 height 15
click at [346, 48] on input "False" at bounding box center [348, 50] width 5 height 4
radio input "true"
click at [299, 84] on span "True" at bounding box center [303, 83] width 8 height 5
click at [297, 84] on input "True" at bounding box center [294, 84] width 5 height 4
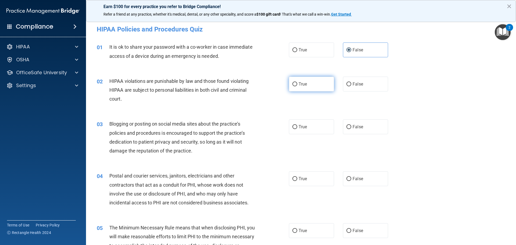
radio input "true"
click at [353, 121] on label "False" at bounding box center [365, 126] width 45 height 15
click at [351, 125] on input "False" at bounding box center [348, 127] width 5 height 4
radio input "true"
click at [292, 175] on label "True" at bounding box center [311, 178] width 45 height 15
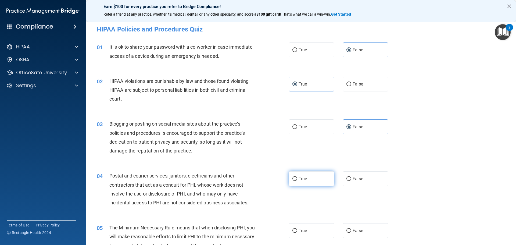
click at [292, 177] on input "True" at bounding box center [294, 179] width 5 height 4
radio input "true"
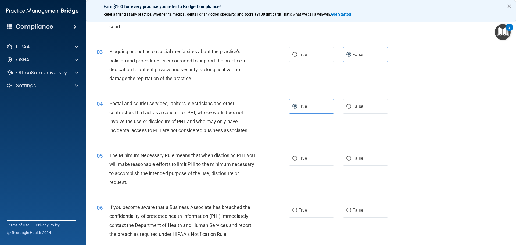
scroll to position [91, 0]
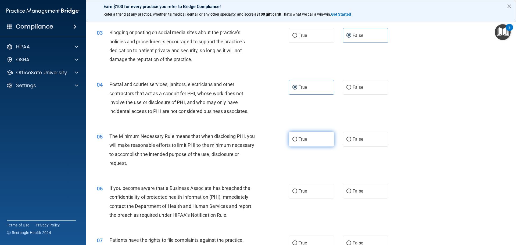
click at [306, 139] on label "True" at bounding box center [311, 139] width 45 height 15
click at [297, 139] on input "True" at bounding box center [294, 139] width 5 height 4
radio input "true"
click at [343, 191] on label "False" at bounding box center [365, 191] width 45 height 15
click at [346, 191] on input "False" at bounding box center [348, 191] width 5 height 4
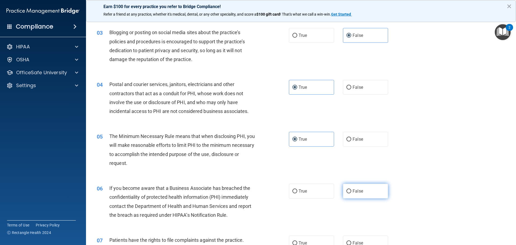
radio input "true"
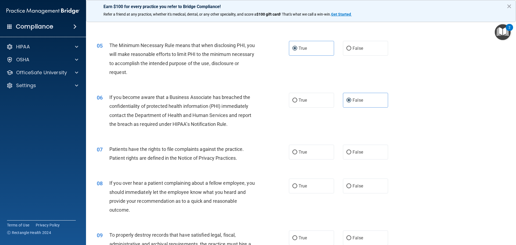
scroll to position [183, 0]
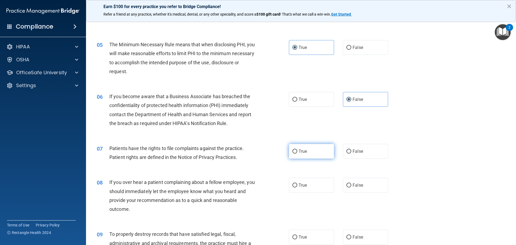
click at [289, 154] on label "True" at bounding box center [311, 151] width 45 height 15
click at [292, 153] on input "True" at bounding box center [294, 151] width 5 height 4
radio input "true"
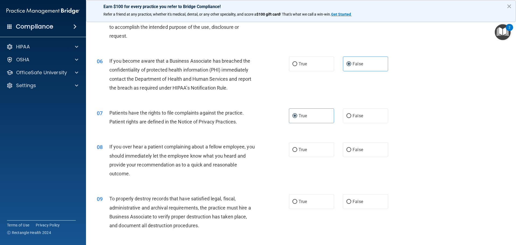
scroll to position [222, 0]
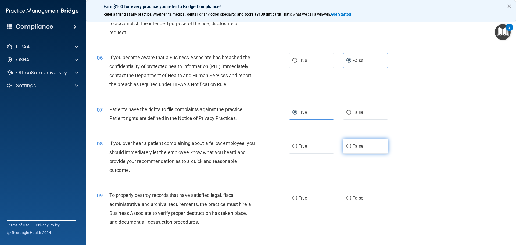
click at [354, 148] on span "False" at bounding box center [358, 145] width 10 height 5
click at [351, 148] on input "False" at bounding box center [348, 146] width 5 height 4
radio input "true"
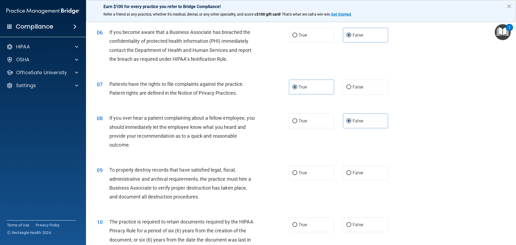
scroll to position [248, 0]
click at [347, 173] on input "False" at bounding box center [348, 172] width 5 height 4
radio input "true"
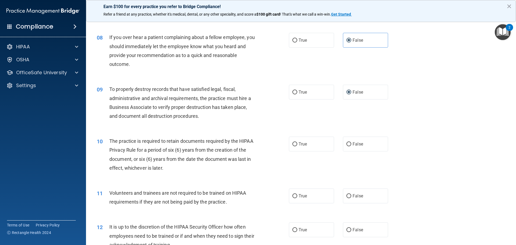
scroll to position [340, 0]
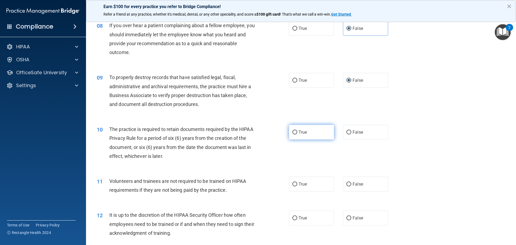
click at [301, 132] on span "True" at bounding box center [303, 132] width 8 height 5
click at [297, 132] on input "True" at bounding box center [294, 132] width 5 height 4
radio input "true"
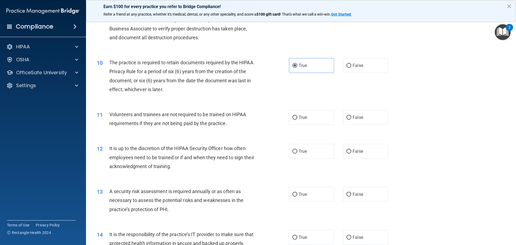
scroll to position [418, 0]
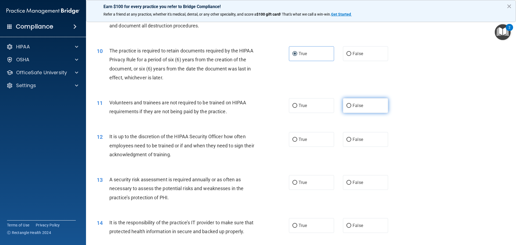
click at [353, 106] on span "False" at bounding box center [358, 105] width 10 height 5
click at [351, 106] on input "False" at bounding box center [348, 106] width 5 height 4
radio input "true"
click at [353, 138] on span "False" at bounding box center [358, 139] width 10 height 5
click at [351, 138] on input "False" at bounding box center [348, 140] width 5 height 4
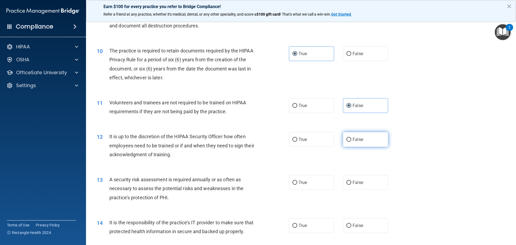
radio input "true"
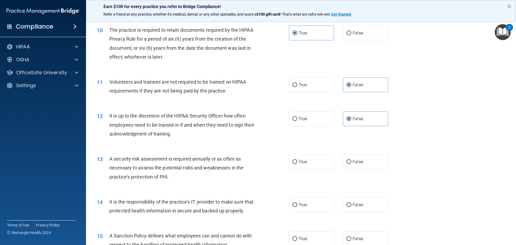
scroll to position [444, 0]
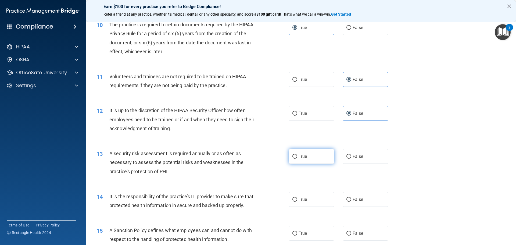
click at [308, 157] on label "True" at bounding box center [311, 156] width 45 height 15
click at [297, 157] on input "True" at bounding box center [294, 156] width 5 height 4
radio input "true"
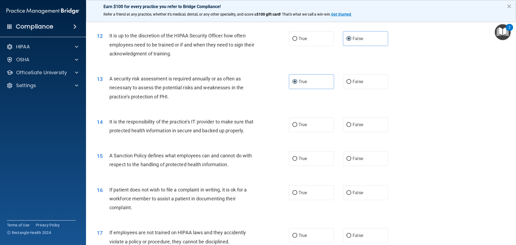
scroll to position [522, 0]
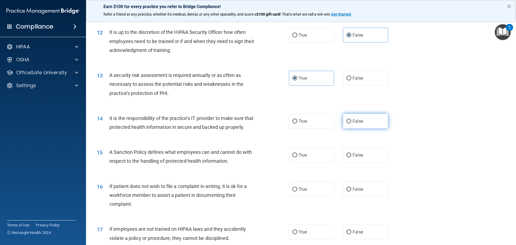
click at [343, 122] on label "False" at bounding box center [365, 121] width 45 height 15
click at [346, 122] on input "False" at bounding box center [348, 121] width 5 height 4
radio input "true"
click at [345, 160] on label "False" at bounding box center [365, 155] width 45 height 15
click at [346, 157] on input "False" at bounding box center [348, 155] width 5 height 4
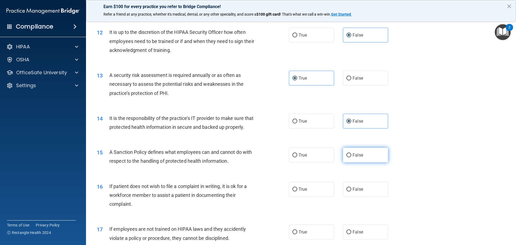
radio input "true"
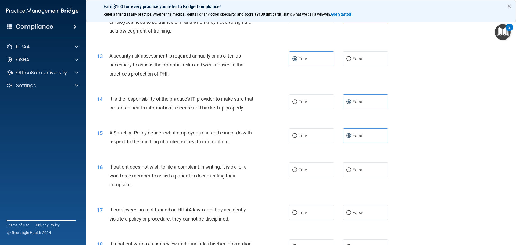
scroll to position [549, 0]
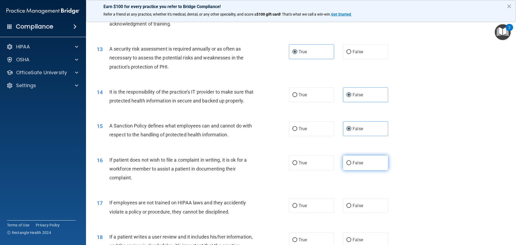
click at [347, 165] on input "False" at bounding box center [348, 163] width 5 height 4
radio input "true"
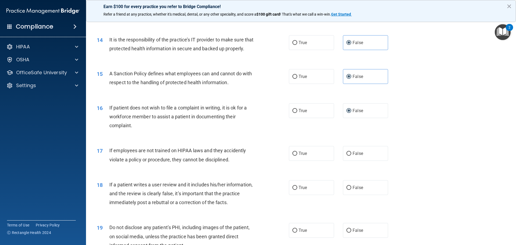
scroll to position [614, 0]
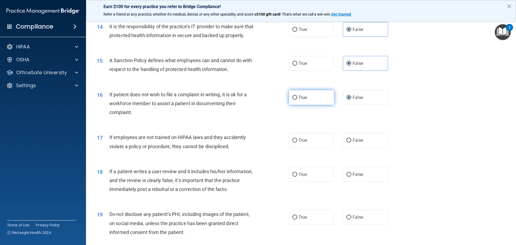
click at [289, 105] on label "True" at bounding box center [311, 97] width 45 height 15
click at [292, 100] on input "True" at bounding box center [294, 98] width 5 height 4
radio input "true"
radio input "false"
click at [346, 142] on input "False" at bounding box center [348, 140] width 5 height 4
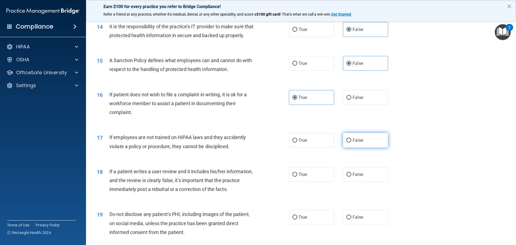
radio input "true"
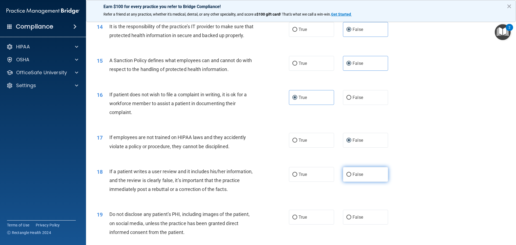
click at [350, 182] on label "False" at bounding box center [365, 174] width 45 height 15
click at [350, 177] on input "False" at bounding box center [348, 175] width 5 height 4
radio input "true"
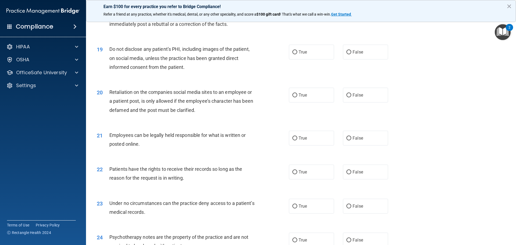
scroll to position [784, 0]
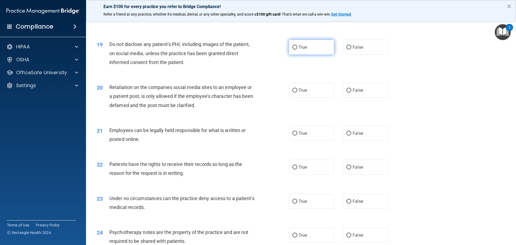
click at [292, 49] on input "True" at bounding box center [294, 47] width 5 height 4
radio input "true"
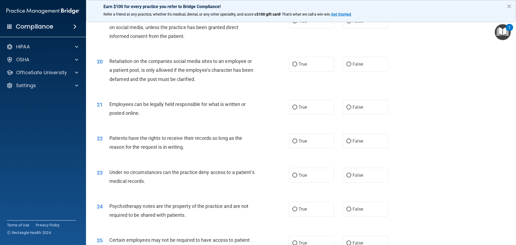
scroll to position [823, 0]
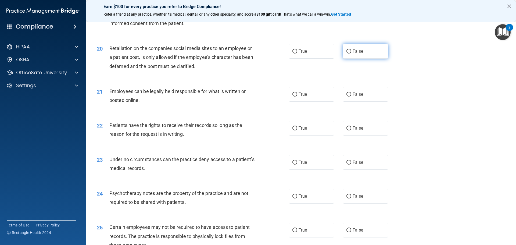
click at [346, 53] on input "False" at bounding box center [348, 51] width 5 height 4
radio input "true"
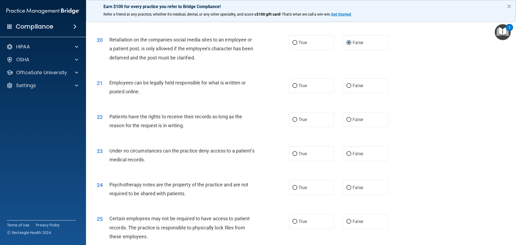
scroll to position [836, 0]
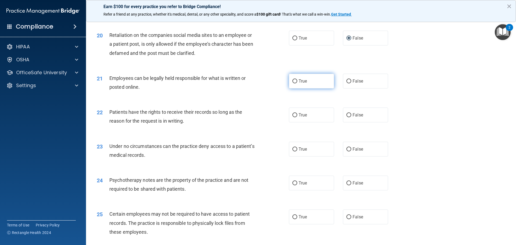
click at [290, 88] on label "True" at bounding box center [311, 81] width 45 height 15
click at [292, 83] on input "True" at bounding box center [294, 81] width 5 height 4
radio input "true"
click at [343, 122] on label "False" at bounding box center [365, 114] width 45 height 15
click at [346, 117] on input "False" at bounding box center [348, 115] width 5 height 4
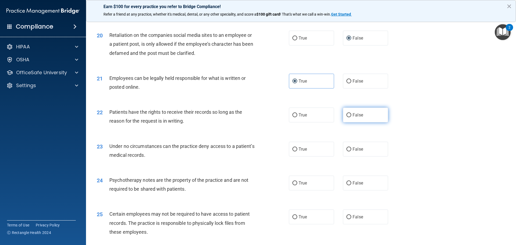
radio input "true"
drag, startPoint x: 346, startPoint y: 154, endPoint x: 306, endPoint y: 149, distance: 39.6
click at [345, 154] on label "False" at bounding box center [365, 149] width 45 height 15
click at [346, 151] on input "False" at bounding box center [348, 149] width 5 height 4
radio input "true"
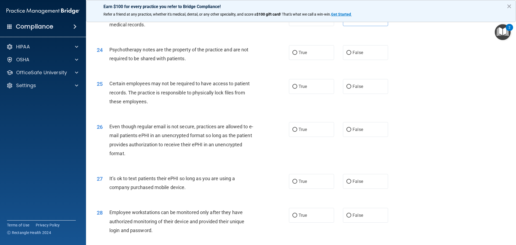
scroll to position [966, 0]
click at [310, 60] on label "True" at bounding box center [311, 52] width 45 height 15
click at [297, 55] on input "True" at bounding box center [294, 53] width 5 height 4
radio input "true"
click at [292, 88] on input "True" at bounding box center [294, 86] width 5 height 4
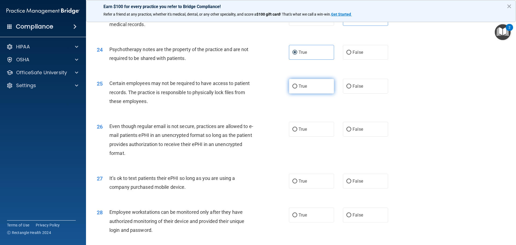
radio input "true"
click at [311, 136] on label "True" at bounding box center [311, 129] width 45 height 15
click at [297, 131] on input "True" at bounding box center [294, 129] width 5 height 4
radio input "true"
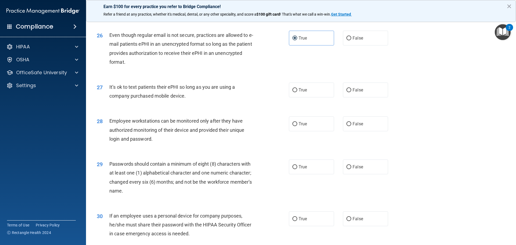
scroll to position [1071, 0]
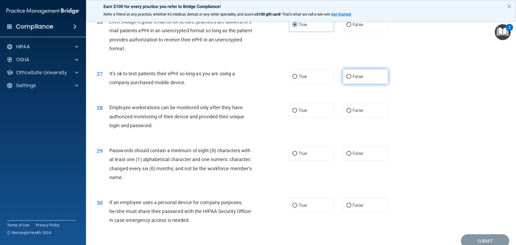
click at [343, 84] on label "False" at bounding box center [365, 76] width 45 height 15
click at [346, 79] on input "False" at bounding box center [348, 77] width 5 height 4
radio input "true"
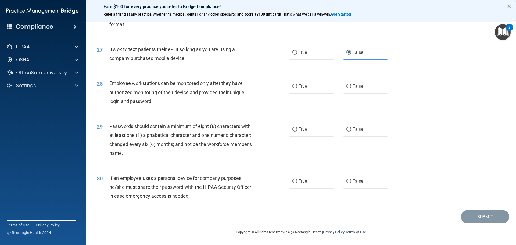
scroll to position [1104, 0]
click at [346, 87] on input "False" at bounding box center [348, 86] width 5 height 4
radio input "true"
click at [299, 127] on span "True" at bounding box center [303, 129] width 8 height 5
click at [297, 127] on input "True" at bounding box center [294, 129] width 5 height 4
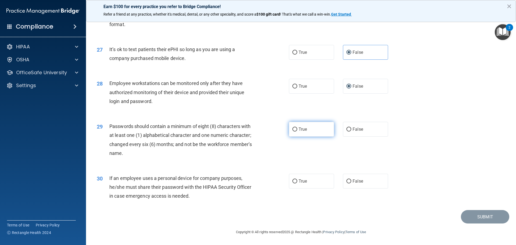
radio input "true"
click at [353, 179] on span "False" at bounding box center [358, 180] width 10 height 5
click at [350, 179] on input "False" at bounding box center [348, 181] width 5 height 4
radio input "true"
click at [473, 213] on button "Submit" at bounding box center [485, 217] width 48 height 14
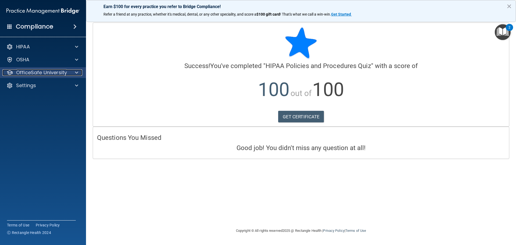
click at [53, 71] on p "OfficeSafe University" at bounding box center [41, 72] width 51 height 6
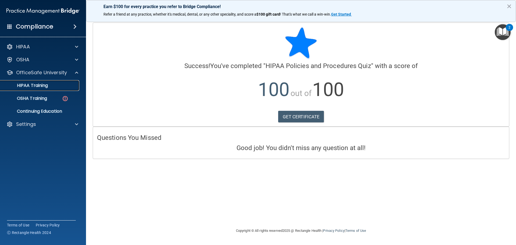
click at [59, 84] on div "HIPAA Training" at bounding box center [39, 85] width 73 height 5
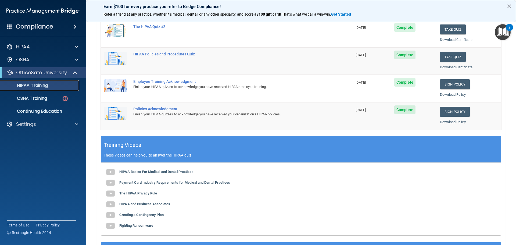
scroll to position [105, 0]
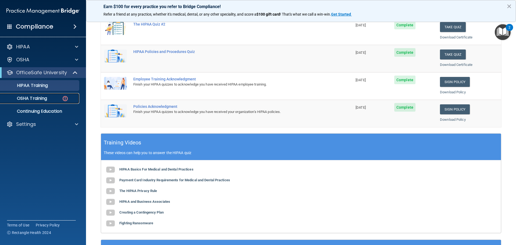
click at [26, 98] on p "OSHA Training" at bounding box center [25, 98] width 44 height 5
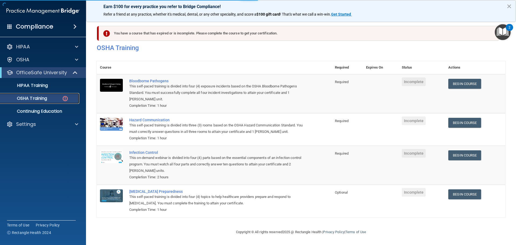
scroll to position [9, 0]
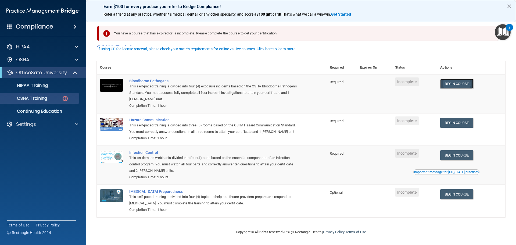
click at [451, 79] on link "Begin Course" at bounding box center [456, 84] width 33 height 10
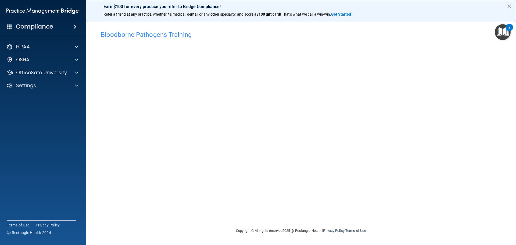
click at [362, 207] on div "Bloodborne Pathogens Training This course doesn’t expire until . Are you sure y…" at bounding box center [301, 127] width 408 height 199
click at [389, 213] on div "Bloodborne Pathogens Training This course doesn’t expire until . Are you sure y…" at bounding box center [301, 127] width 408 height 199
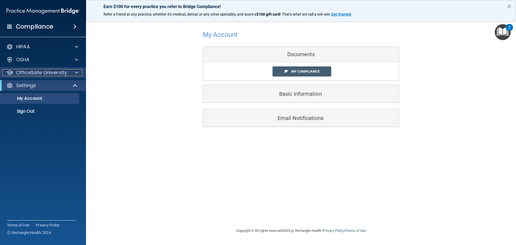
click at [43, 75] on p "OfficeSafe University" at bounding box center [41, 72] width 51 height 6
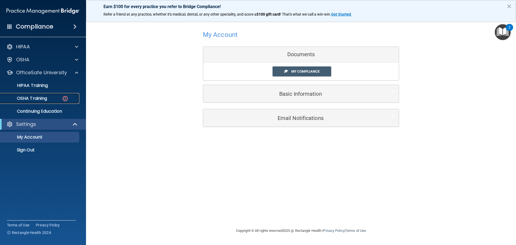
click at [49, 98] on div "OSHA Training" at bounding box center [39, 98] width 73 height 5
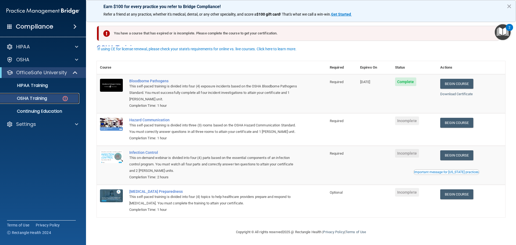
scroll to position [9, 0]
click at [466, 118] on link "Begin Course" at bounding box center [456, 123] width 33 height 10
